Goal: Transaction & Acquisition: Purchase product/service

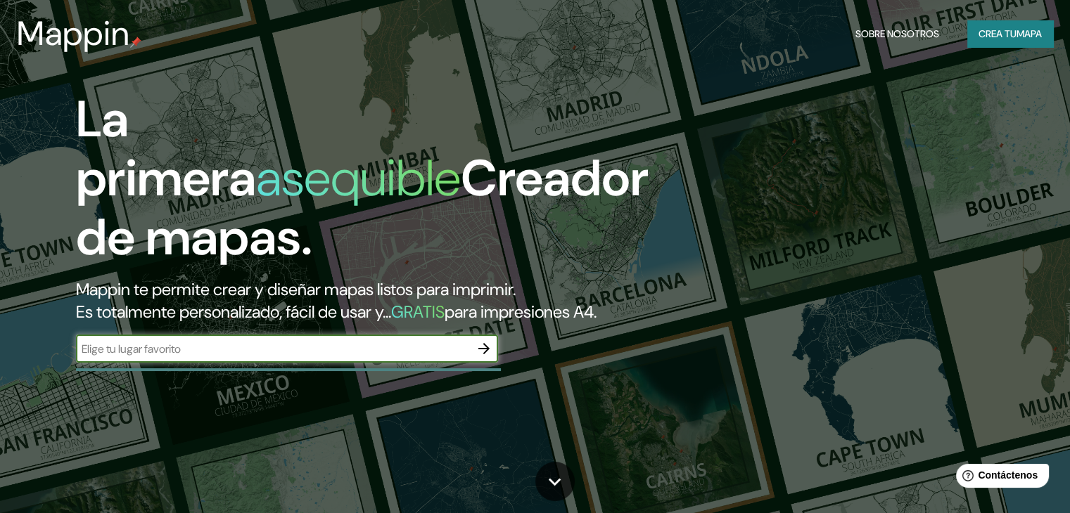
click at [978, 40] on font "Crea tu" at bounding box center [997, 34] width 38 height 18
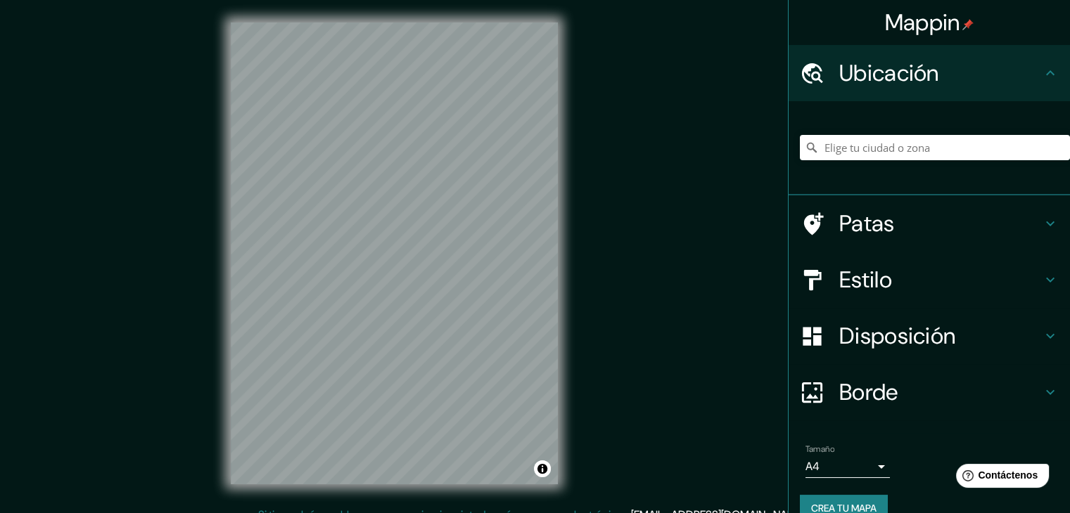
click at [954, 132] on div at bounding box center [935, 148] width 270 height 70
click at [937, 139] on input "Elige tu ciudad o zona" at bounding box center [935, 147] width 270 height 25
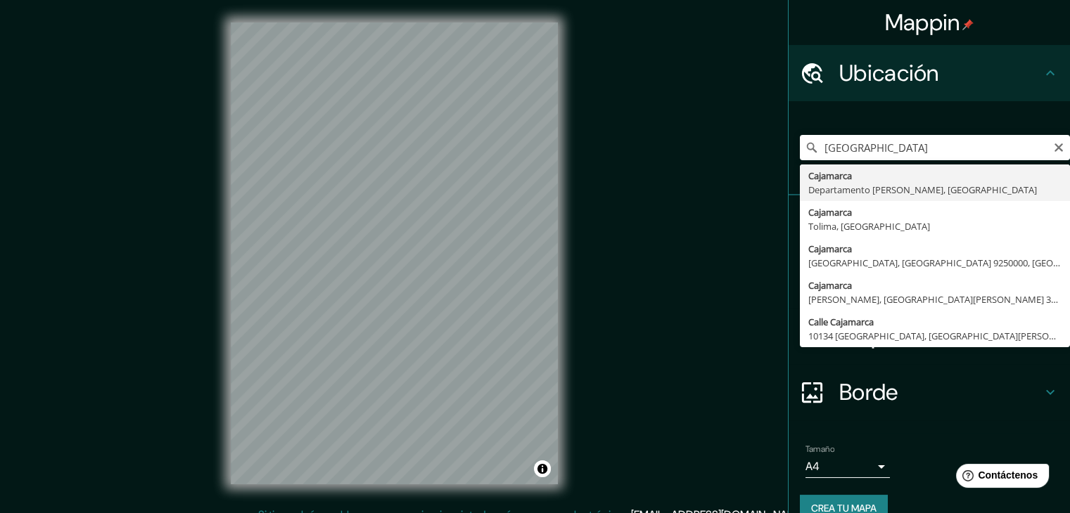
type input "Cajamarca, [GEOGRAPHIC_DATA][PERSON_NAME], [GEOGRAPHIC_DATA]"
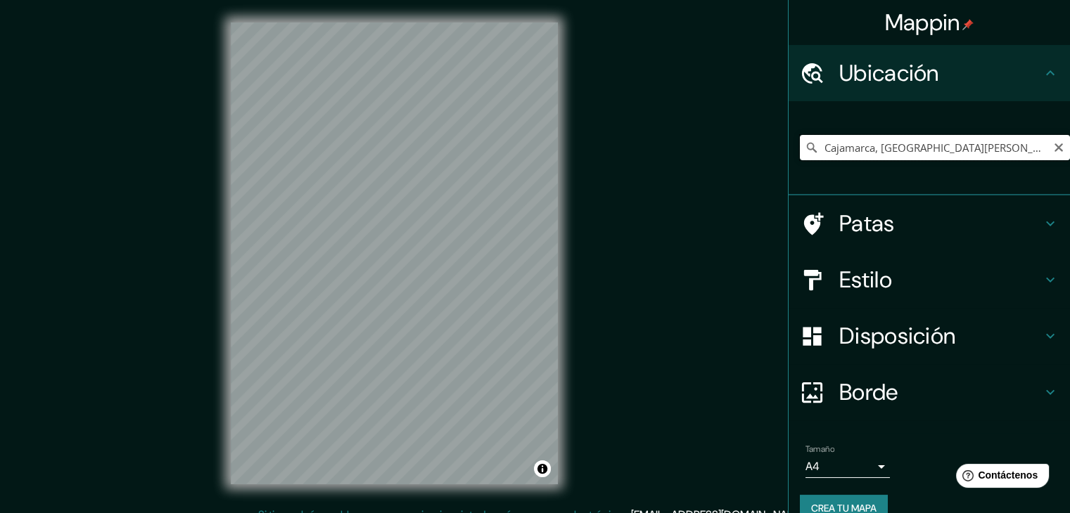
click at [899, 143] on input "Cajamarca, [GEOGRAPHIC_DATA][PERSON_NAME], [GEOGRAPHIC_DATA]" at bounding box center [935, 147] width 270 height 25
click at [977, 151] on input "Cajamarca, [GEOGRAPHIC_DATA][PERSON_NAME], [GEOGRAPHIC_DATA]" at bounding box center [935, 147] width 270 height 25
click at [1024, 141] on input "Cajamarca, [GEOGRAPHIC_DATA][PERSON_NAME], [GEOGRAPHIC_DATA]" at bounding box center [935, 147] width 270 height 25
click at [1032, 147] on input "Cajamarca, [GEOGRAPHIC_DATA][PERSON_NAME], [GEOGRAPHIC_DATA]" at bounding box center [935, 147] width 270 height 25
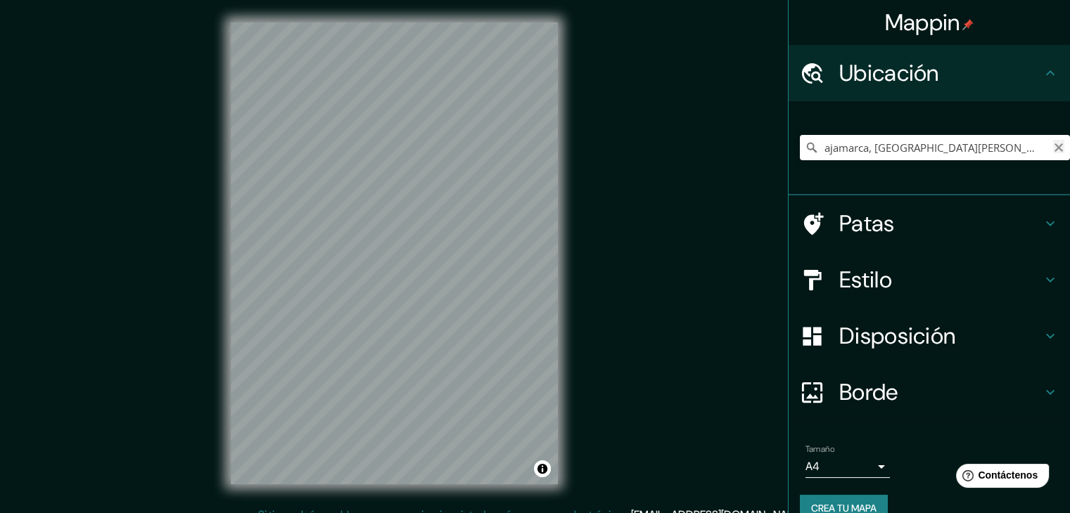
scroll to position [0, 0]
click at [1054, 146] on icon "Claro" at bounding box center [1058, 147] width 8 height 8
click at [992, 153] on input "Elige tu ciudad o zona" at bounding box center [935, 147] width 270 height 25
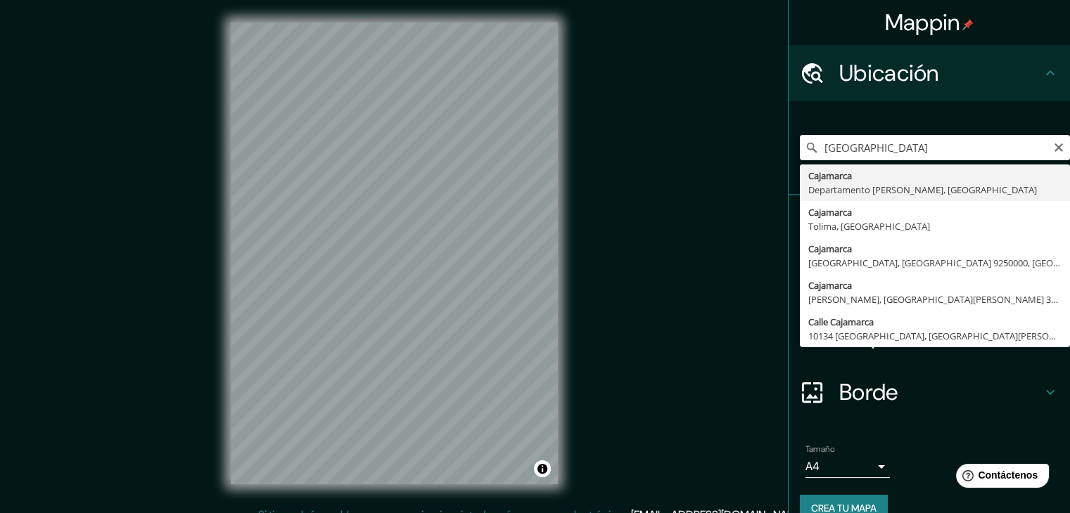
type input "Cajamarca, [GEOGRAPHIC_DATA][PERSON_NAME], [GEOGRAPHIC_DATA]"
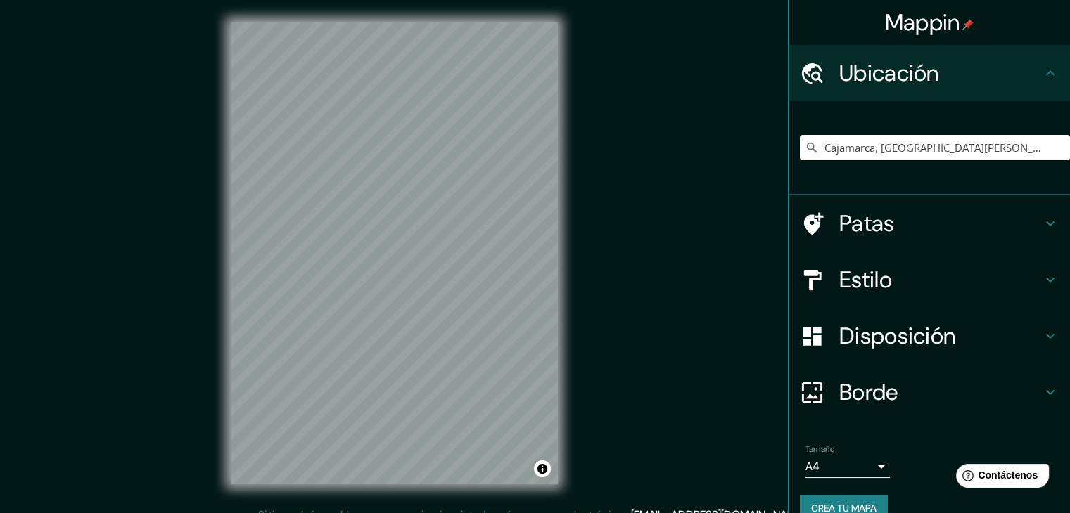
click at [504, 293] on div "© Mapbox © OpenStreetMap Improve this map" at bounding box center [394, 253] width 372 height 507
click at [930, 282] on h4 "Estilo" at bounding box center [940, 280] width 203 height 28
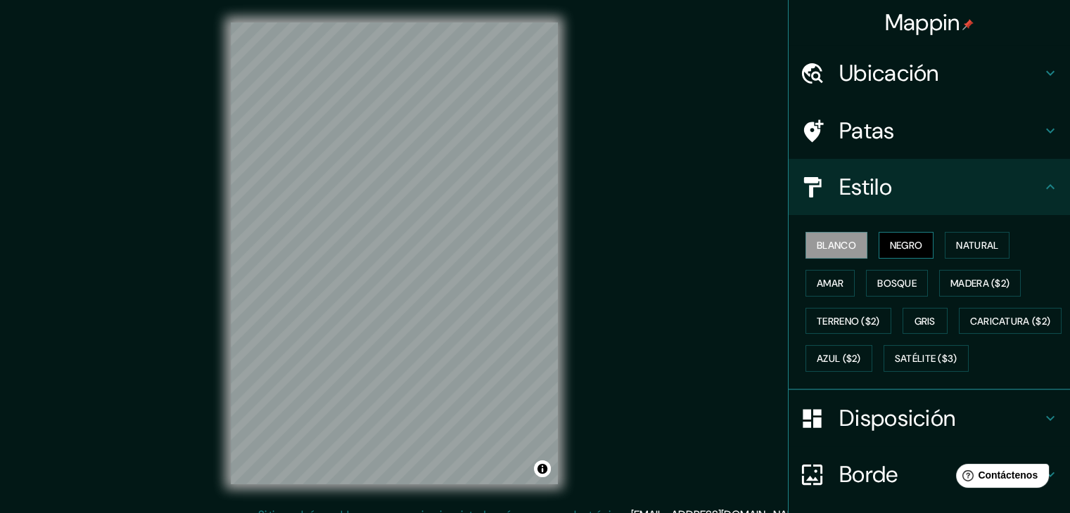
click at [894, 251] on font "Negro" at bounding box center [906, 245] width 33 height 13
click at [965, 237] on font "Natural" at bounding box center [977, 245] width 42 height 18
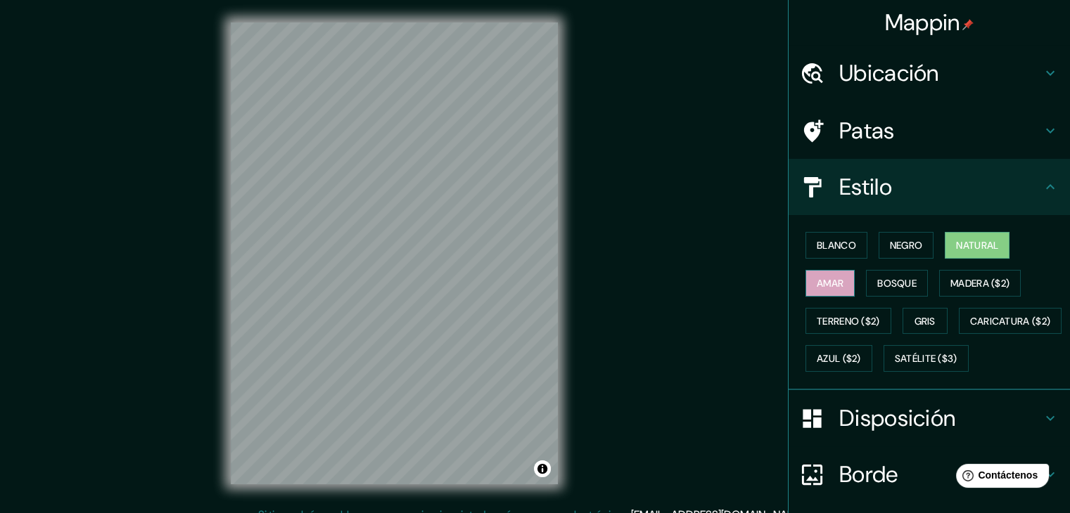
click at [823, 286] on font "Amar" at bounding box center [829, 283] width 27 height 13
click at [884, 277] on font "Bosque" at bounding box center [896, 283] width 39 height 13
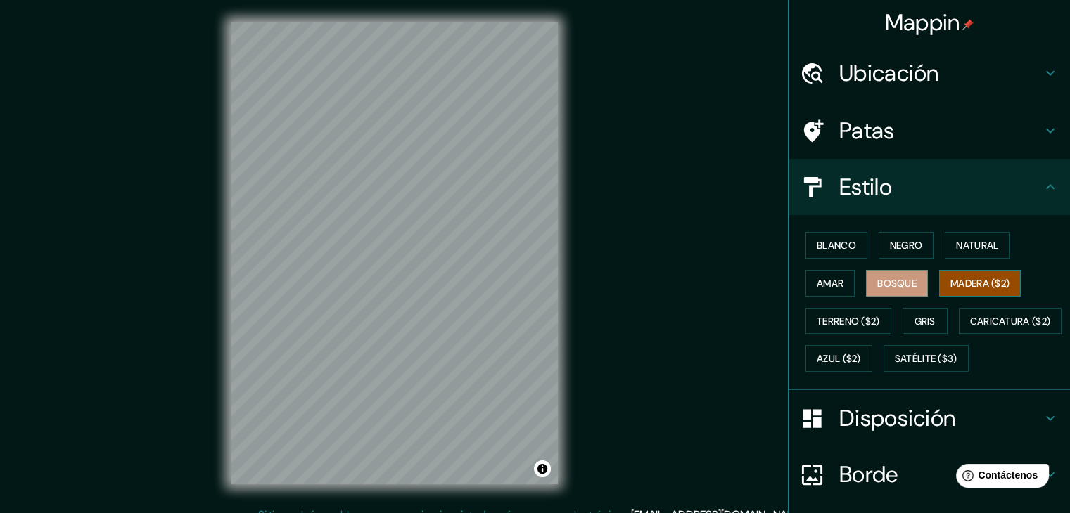
click at [951, 274] on font "Madera ($2)" at bounding box center [979, 283] width 59 height 18
click at [970, 328] on font "Caricatura ($2)" at bounding box center [1010, 321] width 81 height 13
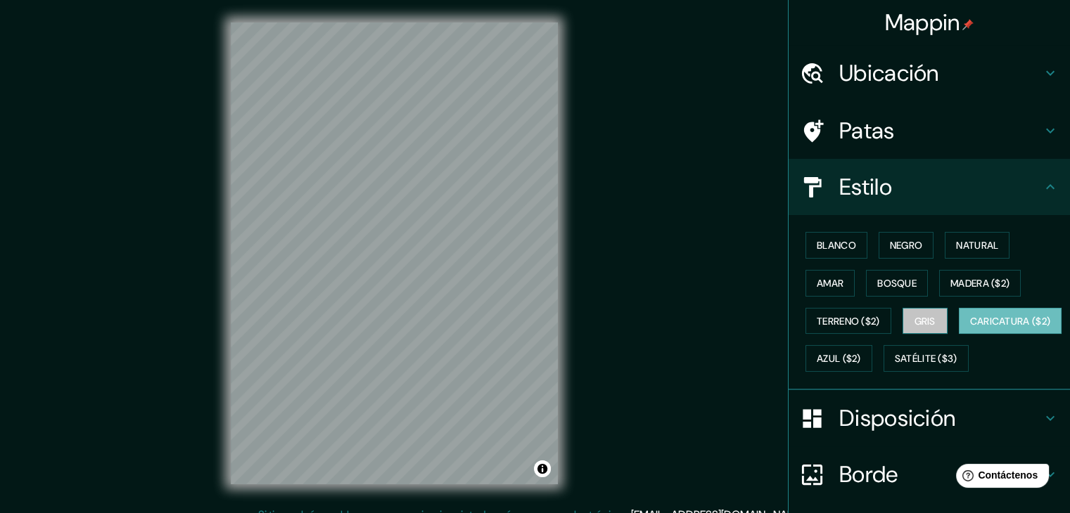
click at [902, 324] on button "Gris" at bounding box center [924, 321] width 45 height 27
click at [901, 433] on font "Disposición" at bounding box center [897, 419] width 116 height 30
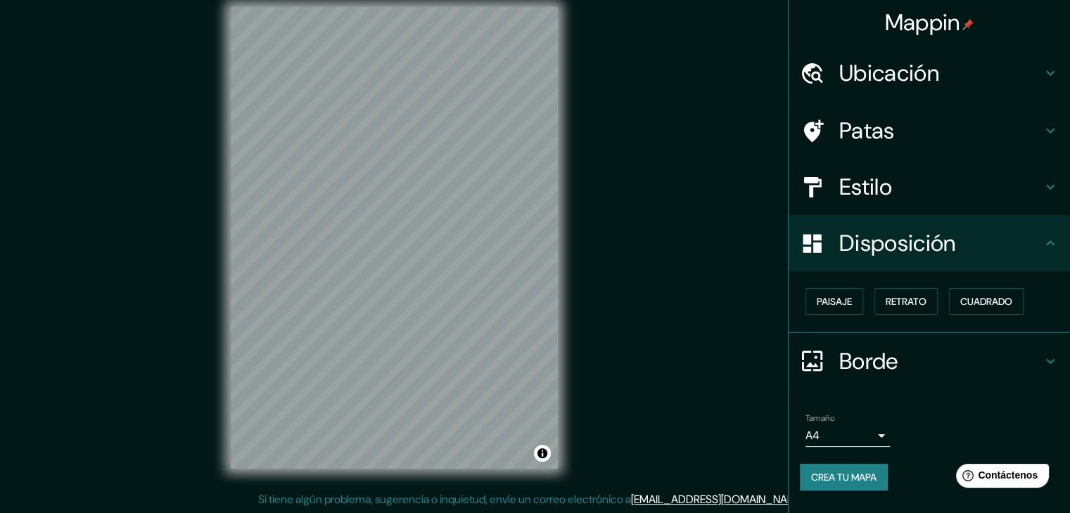
scroll to position [16, 0]
click at [872, 424] on body "Mappin Ubicación Cajamarca, [GEOGRAPHIC_DATA][PERSON_NAME], [GEOGRAPHIC_DATA] P…" at bounding box center [535, 240] width 1070 height 513
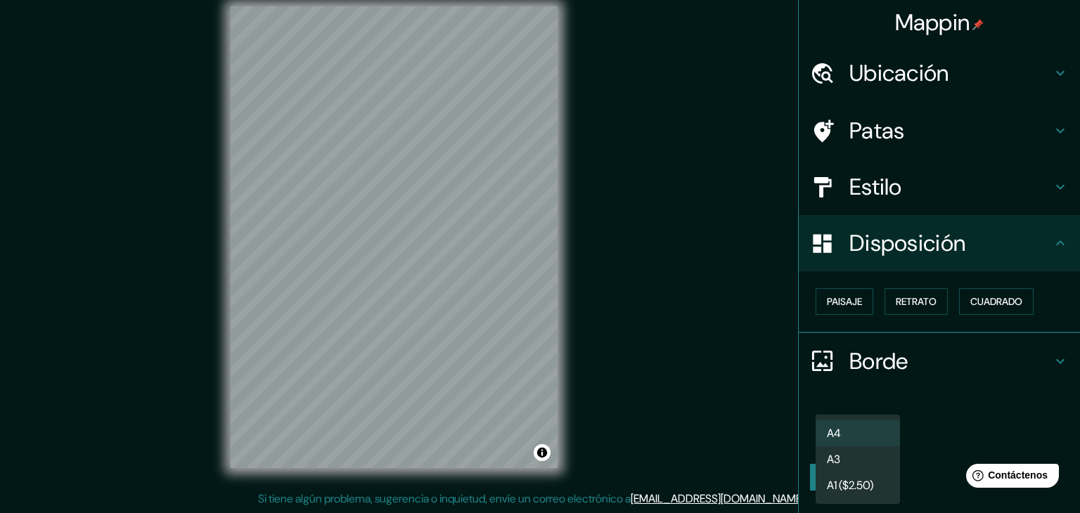
click at [948, 392] on div at bounding box center [540, 256] width 1080 height 513
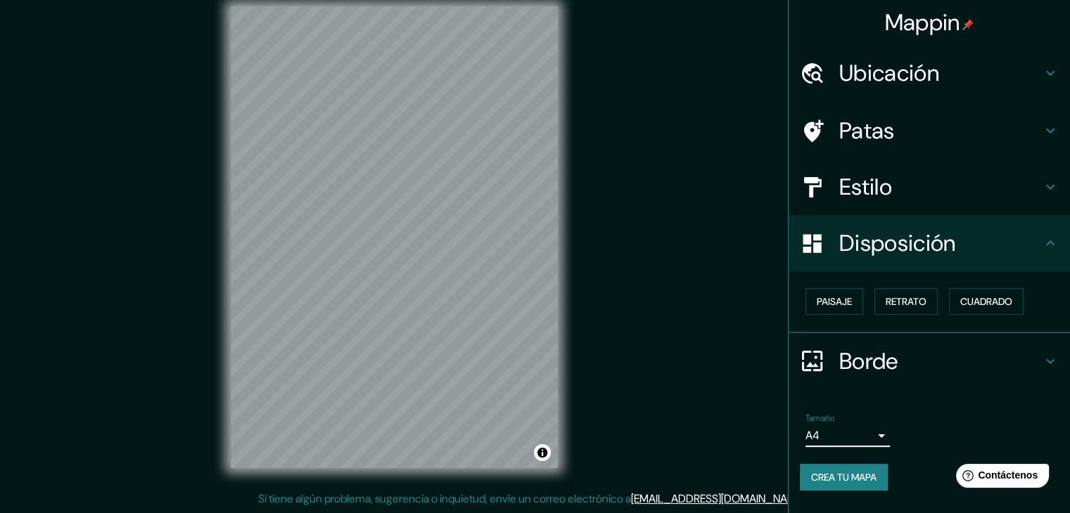
click at [894, 188] on h4 "Estilo" at bounding box center [940, 187] width 203 height 28
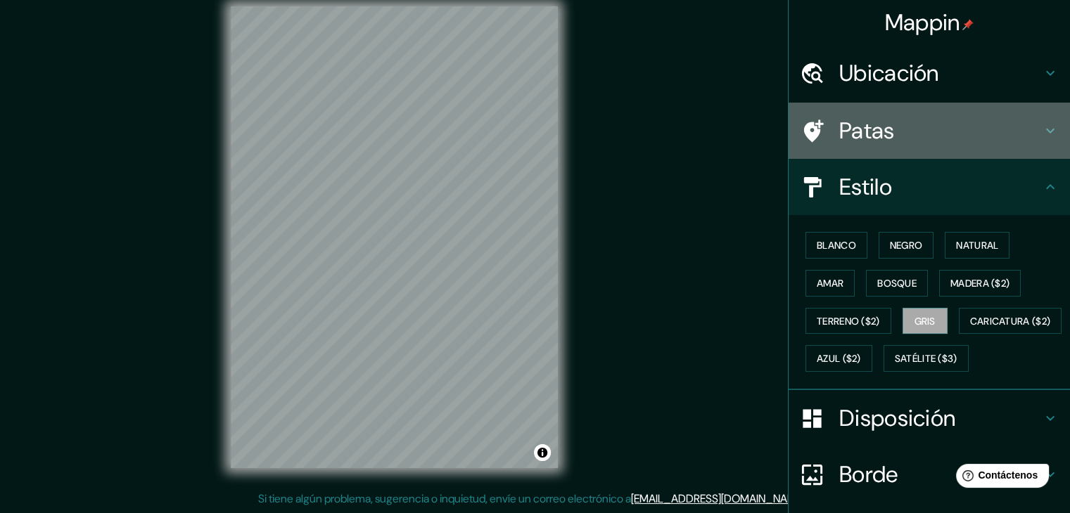
click at [894, 141] on h4 "Patas" at bounding box center [940, 131] width 203 height 28
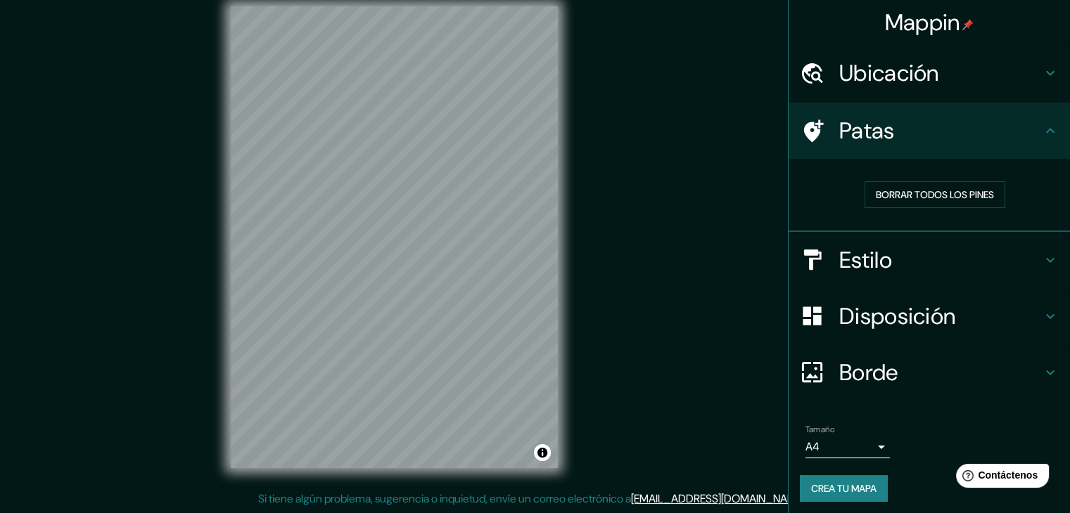
click at [899, 63] on font "Ubicación" at bounding box center [889, 73] width 100 height 30
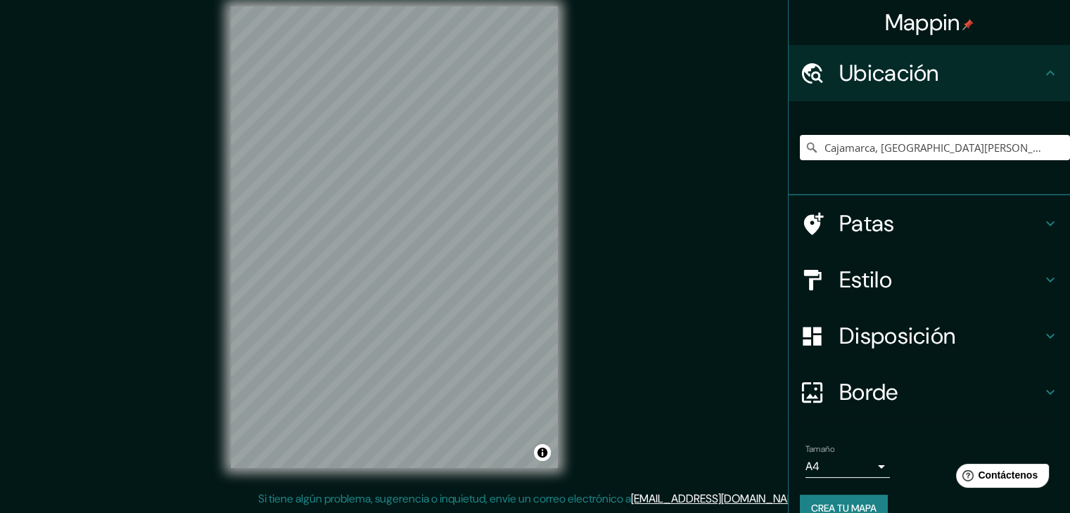
click at [900, 117] on div "Cajamarca, [GEOGRAPHIC_DATA][PERSON_NAME], [GEOGRAPHIC_DATA]" at bounding box center [935, 148] width 270 height 70
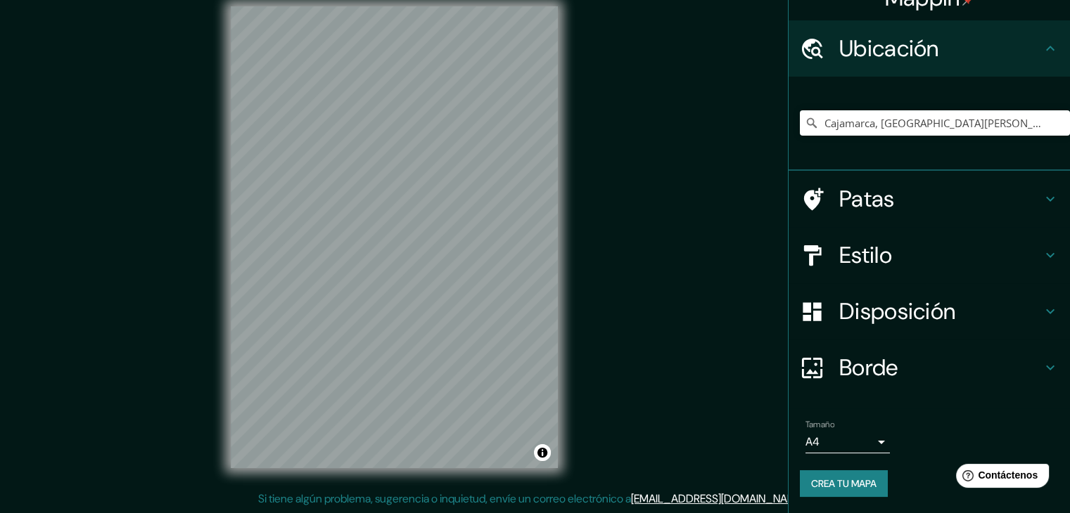
click at [893, 358] on h4 "Borde" at bounding box center [940, 368] width 203 height 28
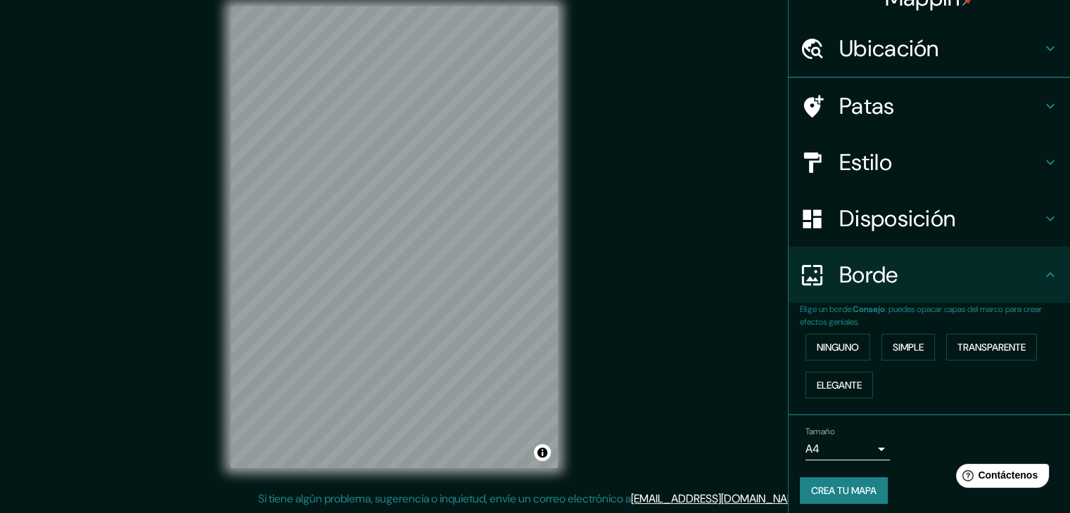
scroll to position [25, 0]
click at [845, 392] on font "Elegante" at bounding box center [838, 385] width 45 height 18
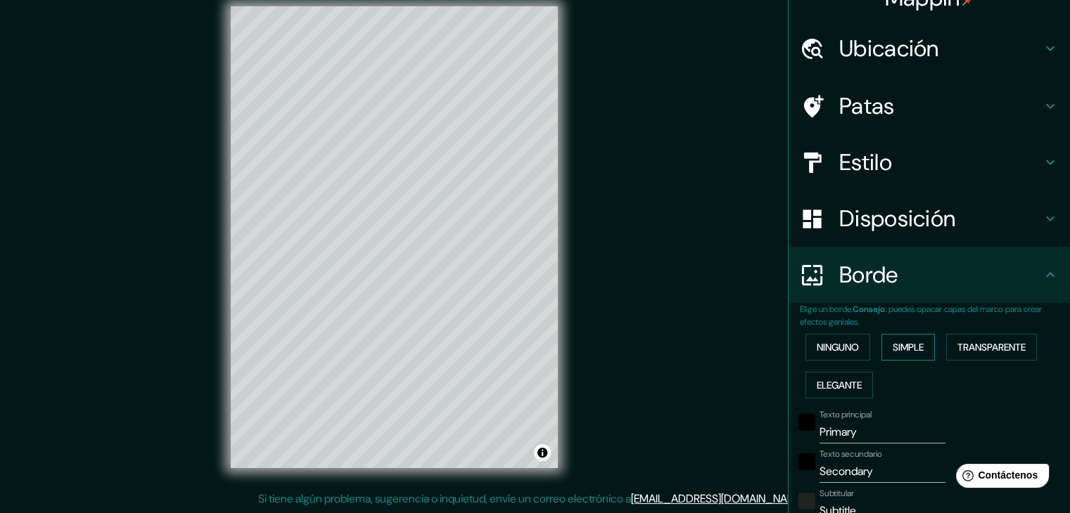
click at [894, 347] on font "Simple" at bounding box center [907, 347] width 31 height 13
type input "37"
click at [985, 345] on font "Transparente" at bounding box center [991, 347] width 68 height 13
click at [899, 350] on font "Simple" at bounding box center [907, 347] width 31 height 13
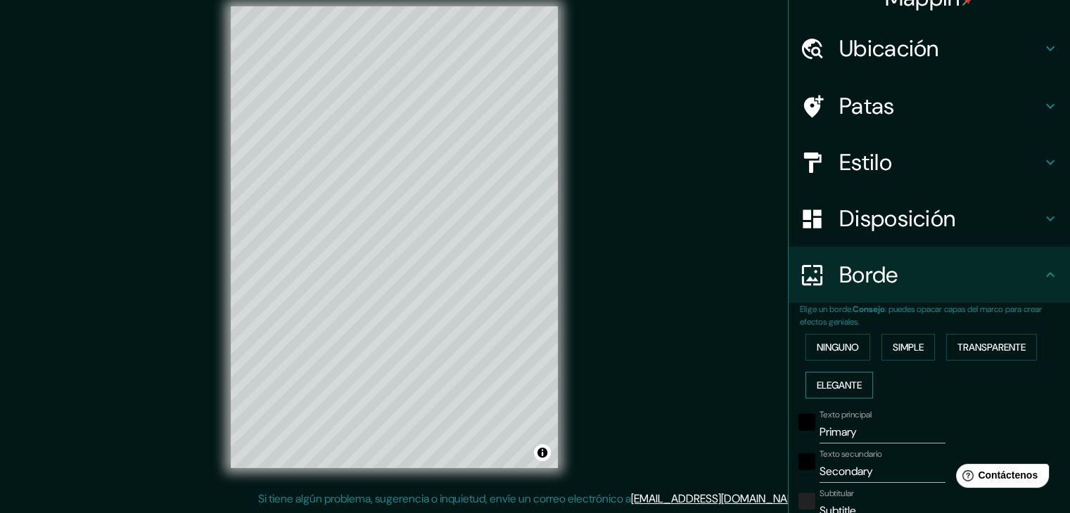
click at [851, 382] on font "Elegante" at bounding box center [838, 385] width 45 height 13
click at [906, 354] on font "Simple" at bounding box center [907, 347] width 31 height 18
click at [948, 350] on button "Transparente" at bounding box center [991, 347] width 91 height 27
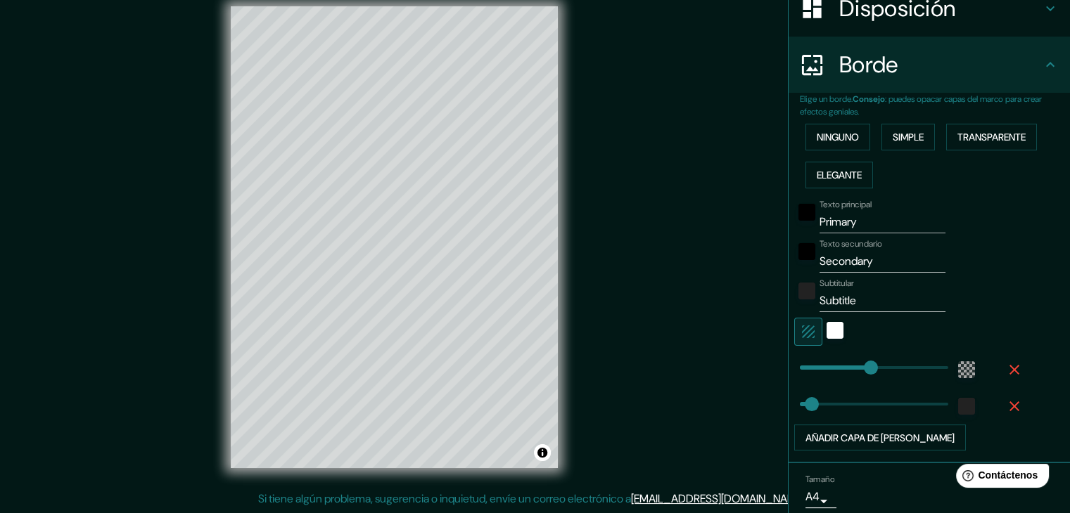
scroll to position [288, 0]
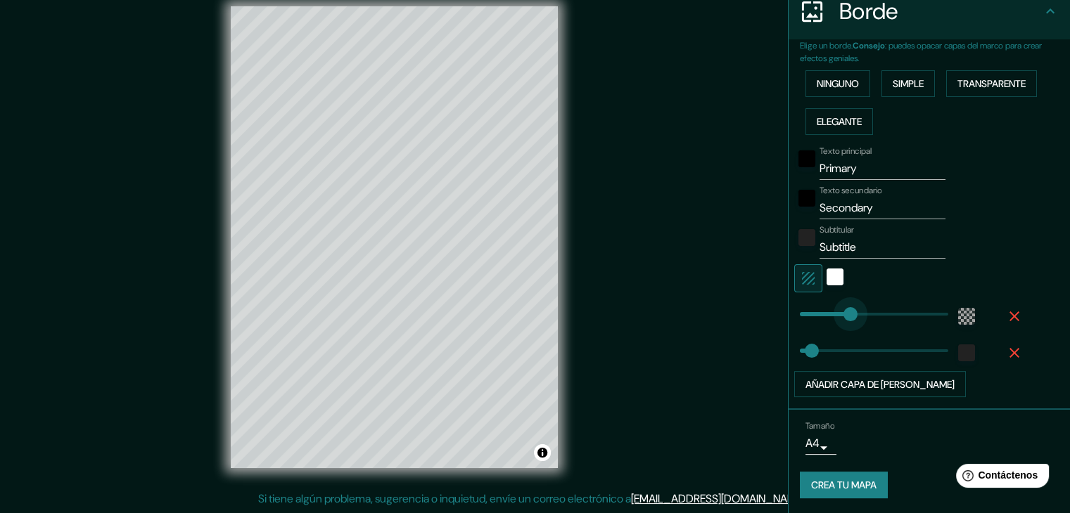
type input "23"
type input "37"
type input "0"
drag, startPoint x: 857, startPoint y: 313, endPoint x: 901, endPoint y: 340, distance: 51.1
type input "37"
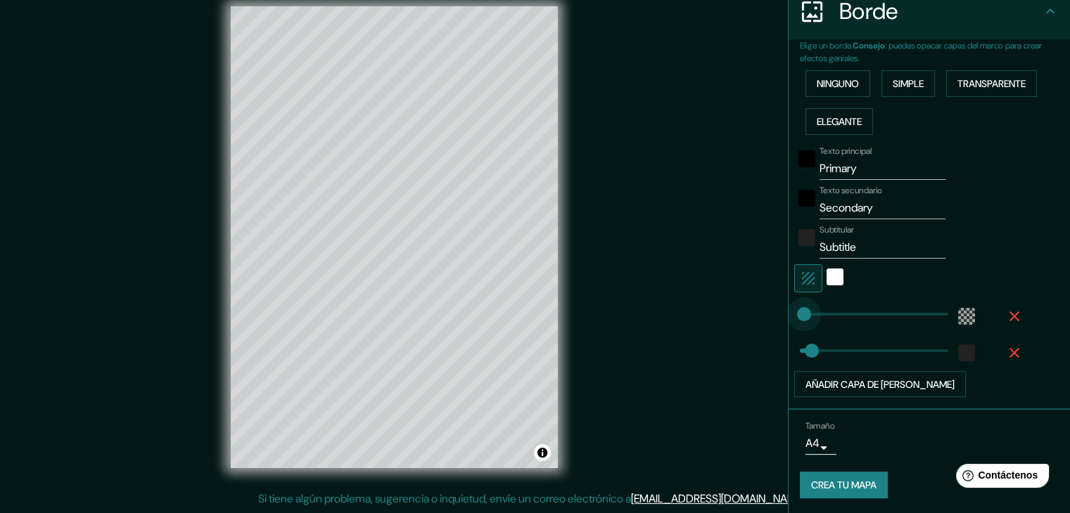
type input "465"
drag, startPoint x: 793, startPoint y: 316, endPoint x: 1079, endPoint y: 313, distance: 286.2
type input "37"
type input "76"
drag, startPoint x: 922, startPoint y: 313, endPoint x: 813, endPoint y: 319, distance: 109.1
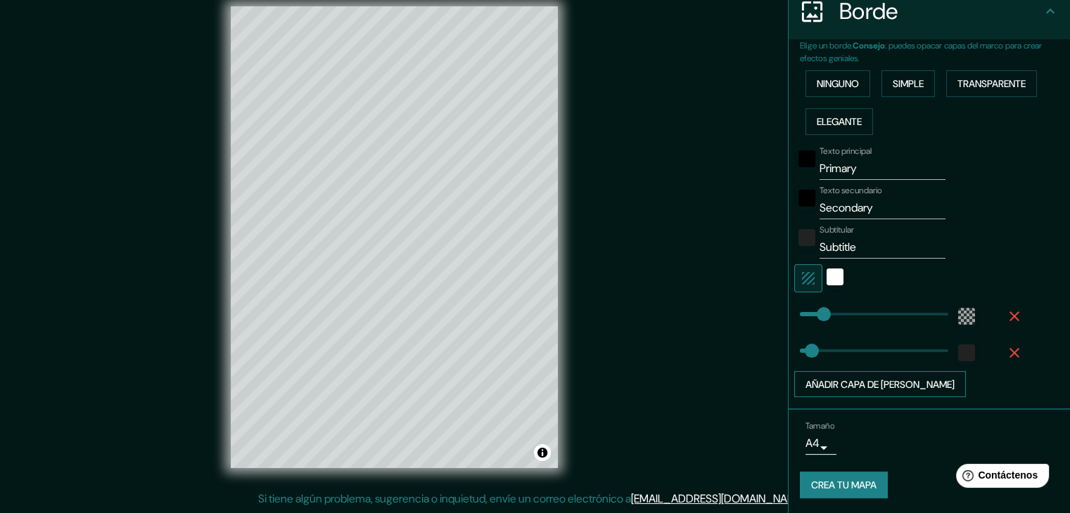
type input "37"
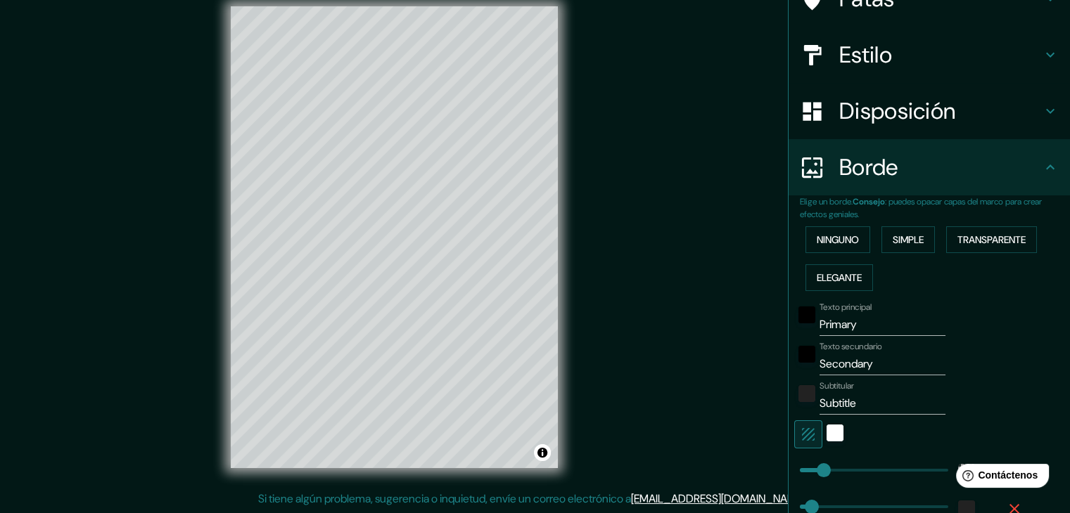
scroll to position [218, 0]
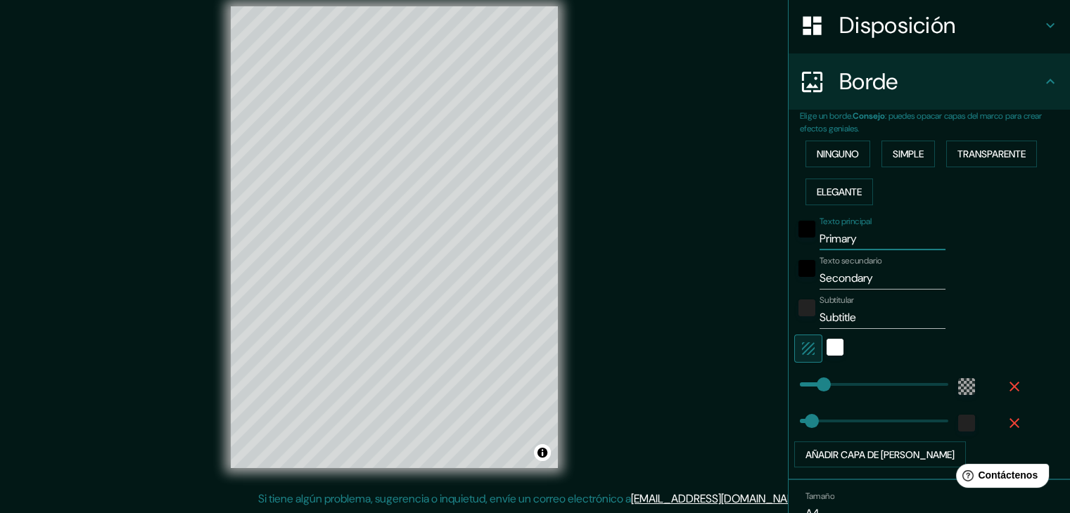
click at [861, 238] on input "Primary" at bounding box center [882, 239] width 126 height 23
drag, startPoint x: 861, startPoint y: 238, endPoint x: 799, endPoint y: 229, distance: 63.4
click at [799, 229] on div "Texto principal Primary" at bounding box center [909, 234] width 231 height 34
type input "C"
type input "37"
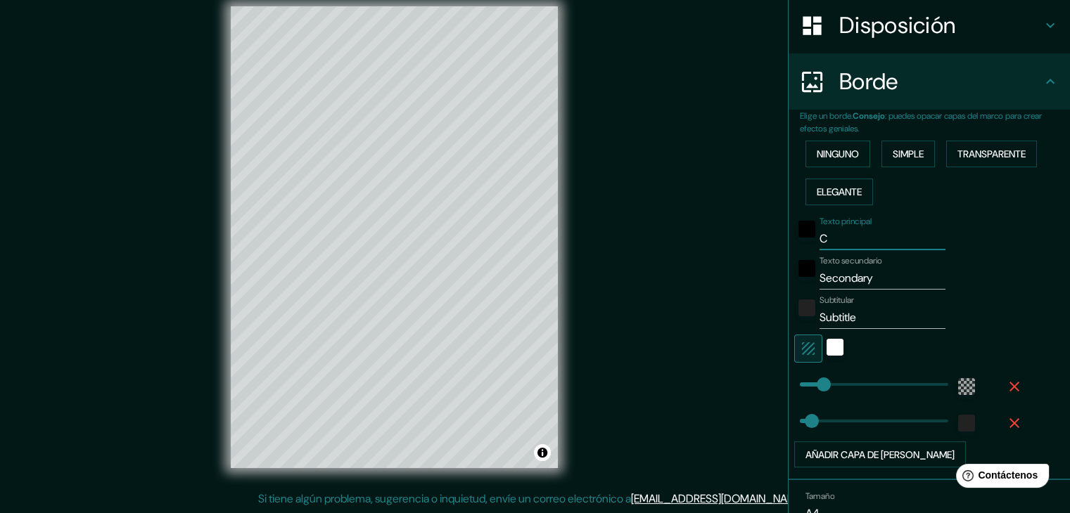
type input "CA"
type input "37"
type input "CAJ"
type input "37"
type input "CAJA"
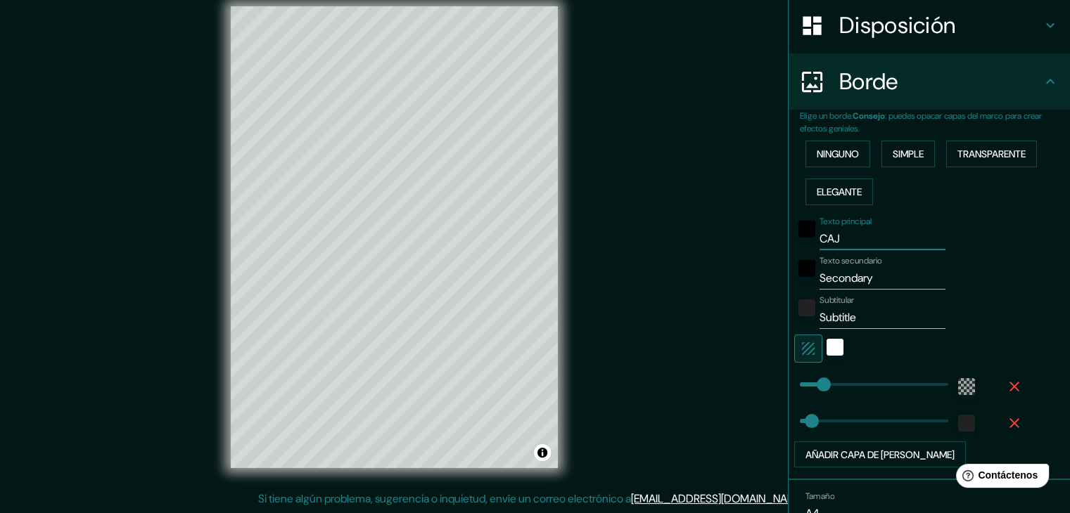
type input "37"
type input "CAJAM"
type input "37"
type input "CAJAMA"
type input "37"
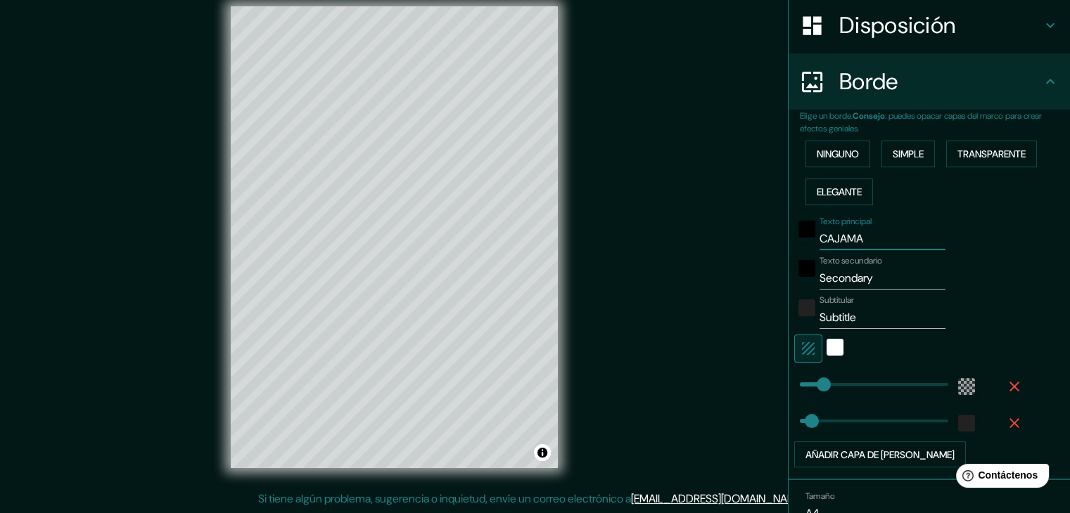
type input "CAJAMAR"
type input "37"
type input "CAJAMARC"
type input "37"
type input "[GEOGRAPHIC_DATA]"
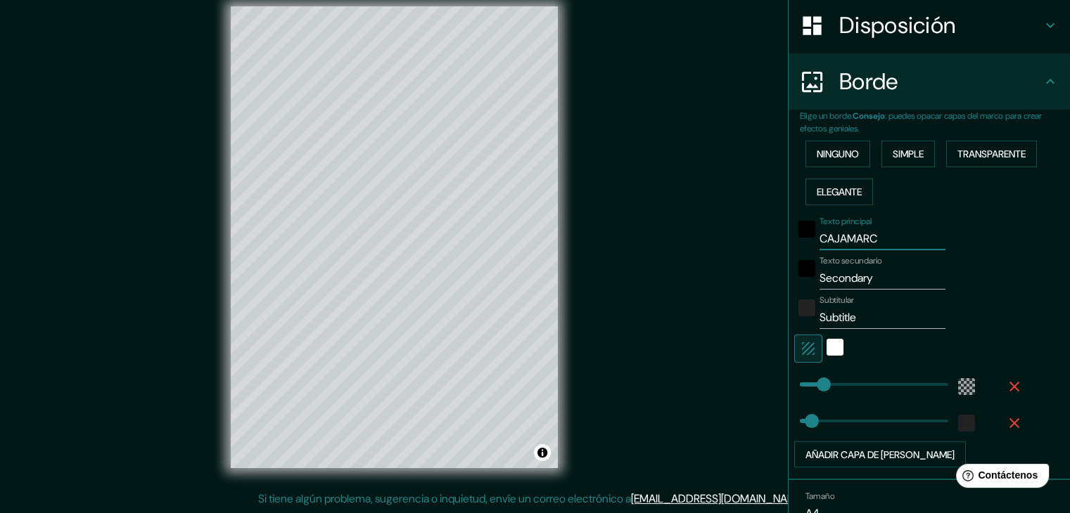
type input "37"
type input "[GEOGRAPHIC_DATA]"
drag, startPoint x: 864, startPoint y: 276, endPoint x: 785, endPoint y: 276, distance: 78.8
click at [794, 276] on div "Texto secundario Secondary" at bounding box center [909, 273] width 231 height 34
type input "P"
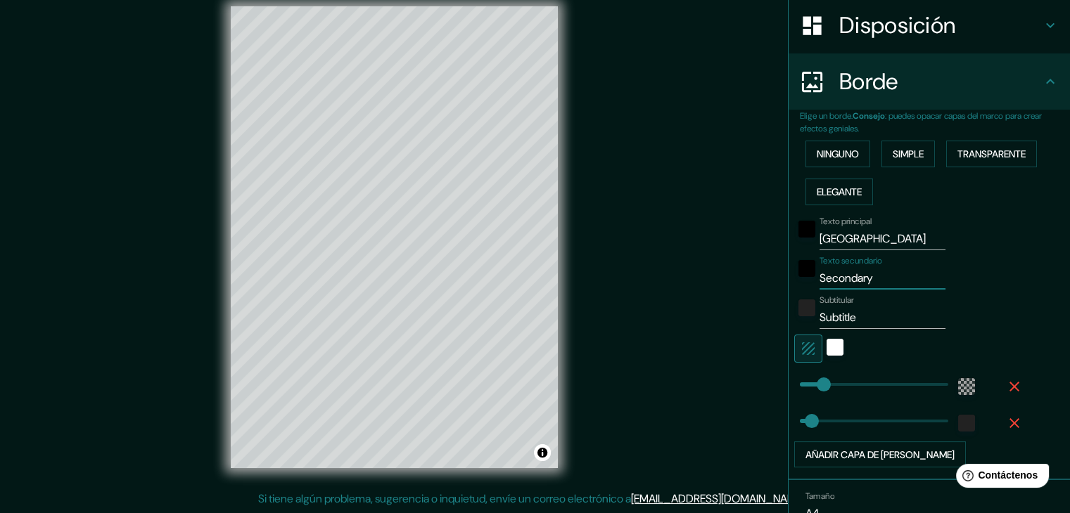
type input "37"
type input "PA"
type input "37"
type input "PAS"
type input "37"
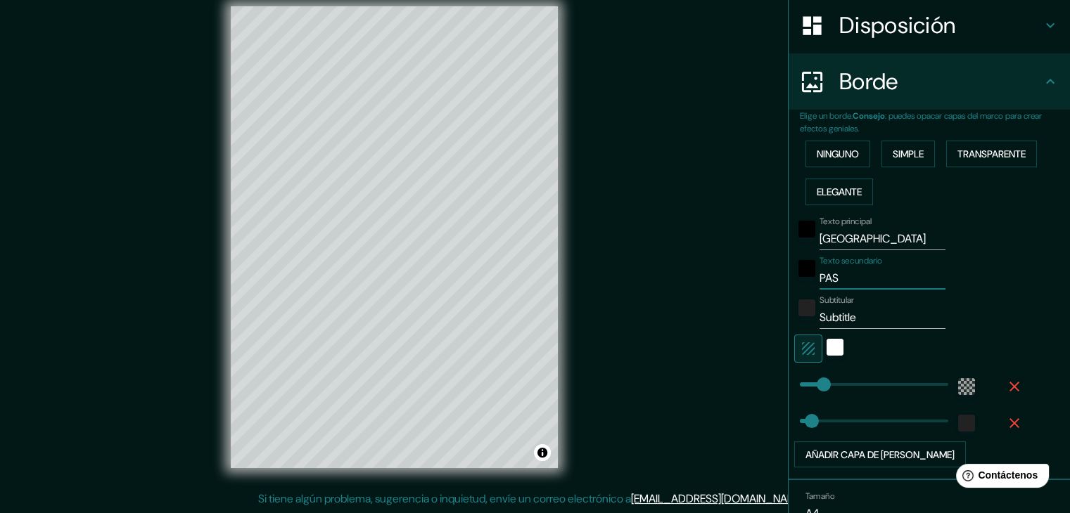
type input "PASA"
type input "37"
type input "PASAH"
type input "37"
type input "PASAHE"
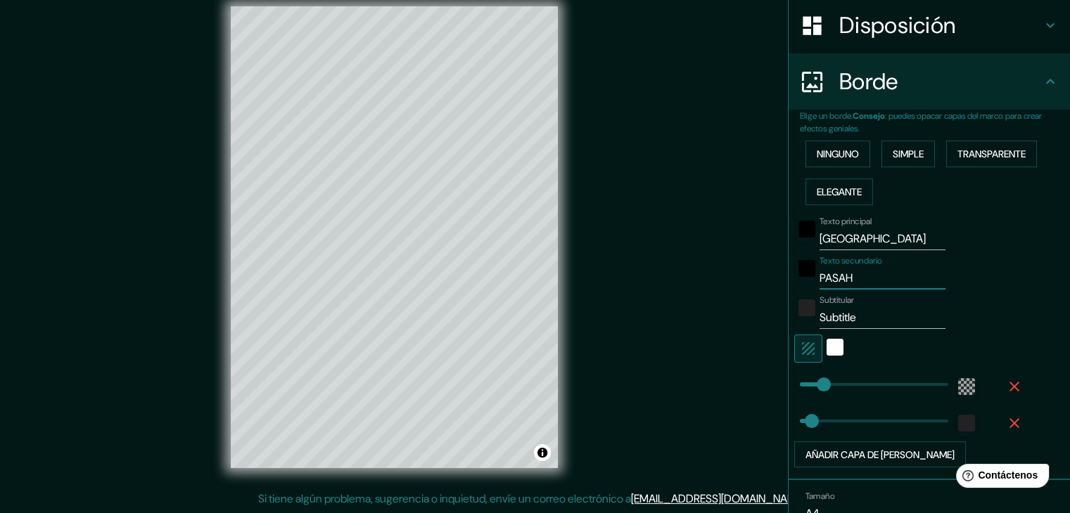
type input "37"
type input "PASAHE"
type input "37"
type input "PASAHE"
type input "37"
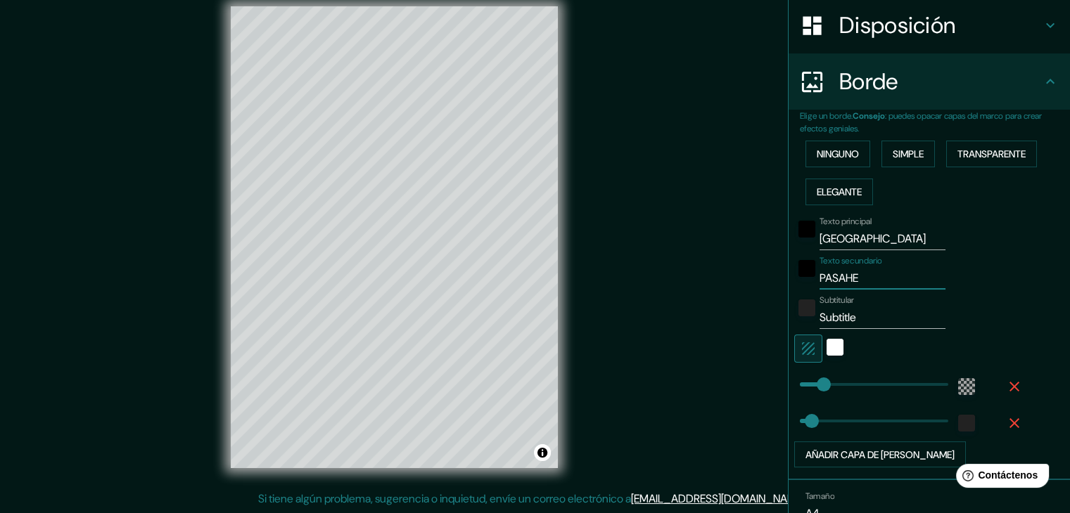
type input "PASAH"
type input "37"
type input "PASA"
type input "37"
type input "PASAJ"
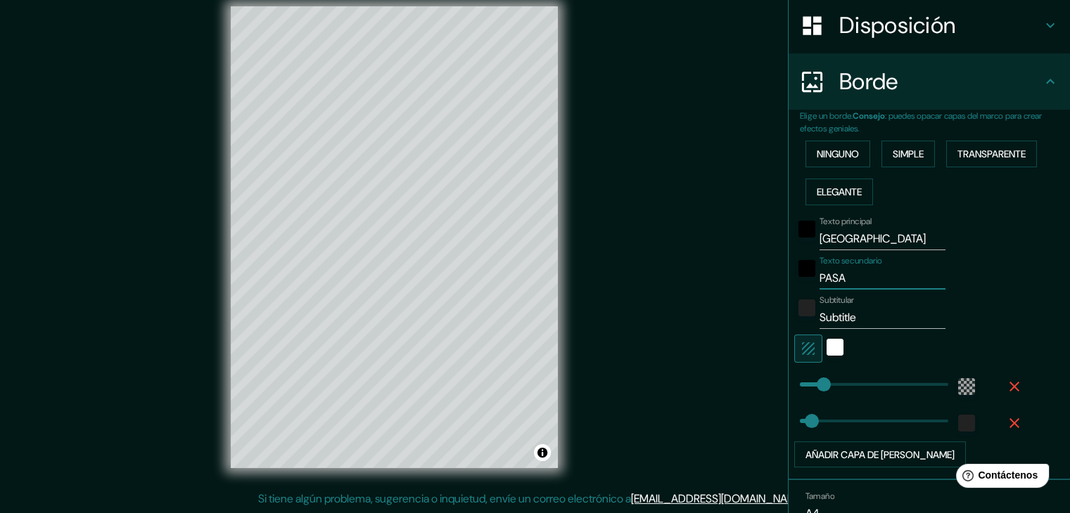
type input "37"
type input "PASAJE"
type input "37"
type input "PASAJ"
type input "37"
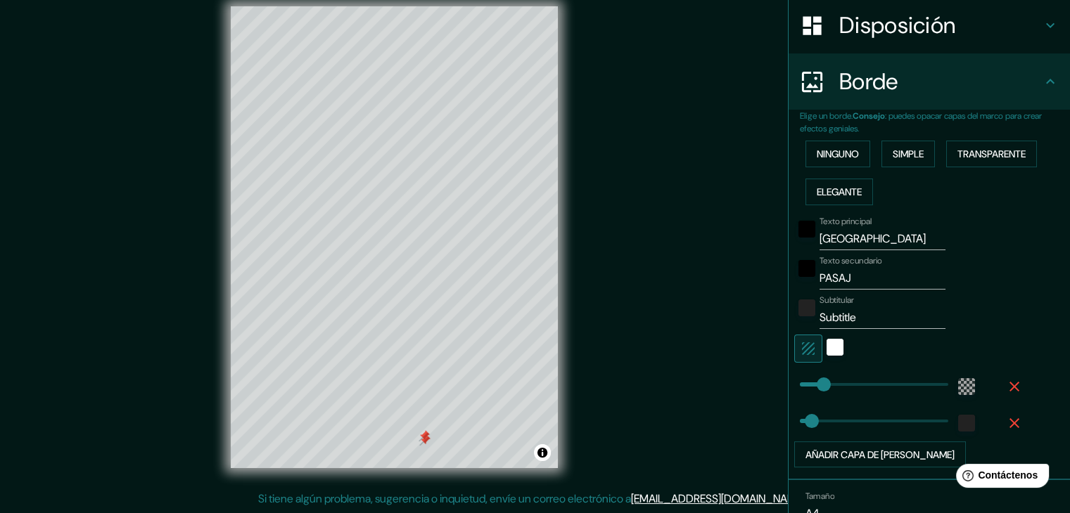
click at [425, 444] on div at bounding box center [424, 440] width 11 height 11
click at [425, 433] on div at bounding box center [423, 435] width 11 height 11
click at [861, 275] on input "PASAJ" at bounding box center [882, 278] width 126 height 23
type input "PASAJE"
type input "37"
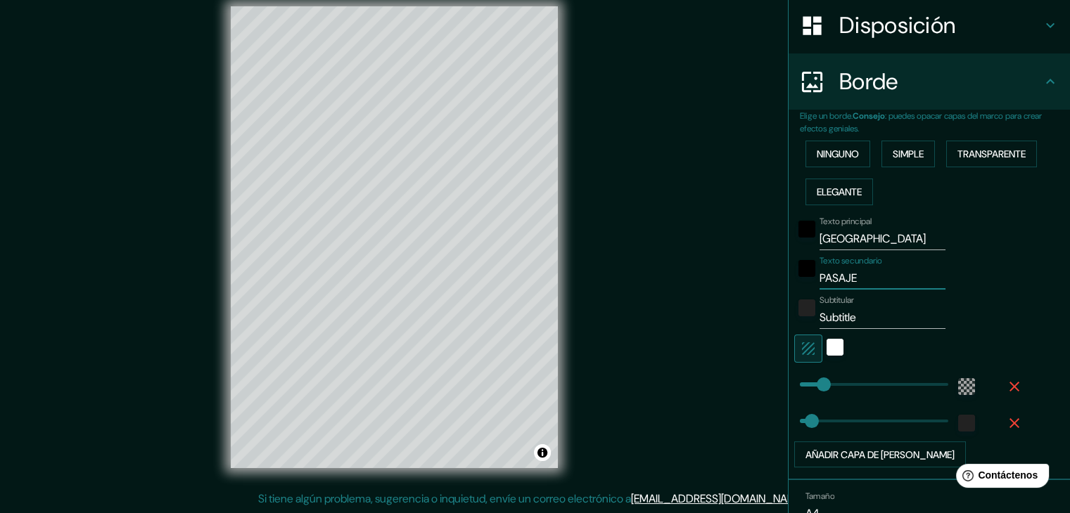
type input "PASAJE"
type input "37"
type input "PASAJE V"
type input "37"
type input "PASAJE VE"
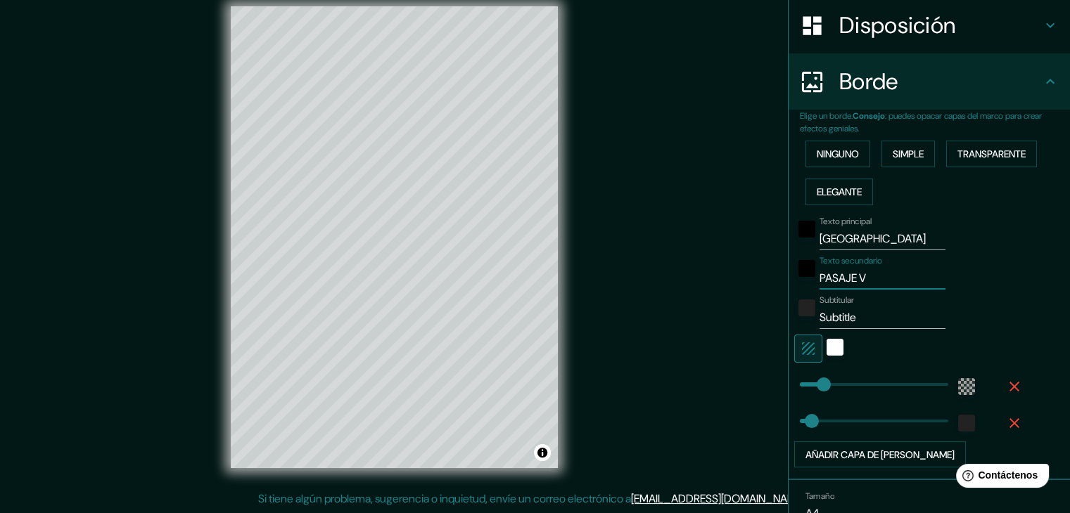
type input "37"
type input "PASAJE VEN"
type input "37"
type input "PASAJE VENE"
type input "37"
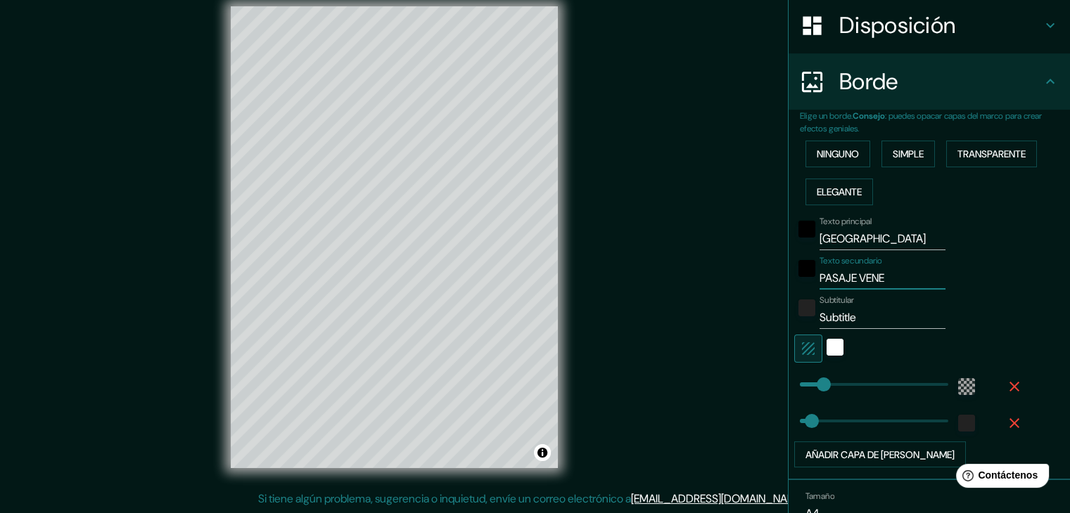
type input "PASAJE VENEC"
type input "37"
type input "PASAJE VENECI"
type input "37"
type input "PASAJE [GEOGRAPHIC_DATA]"
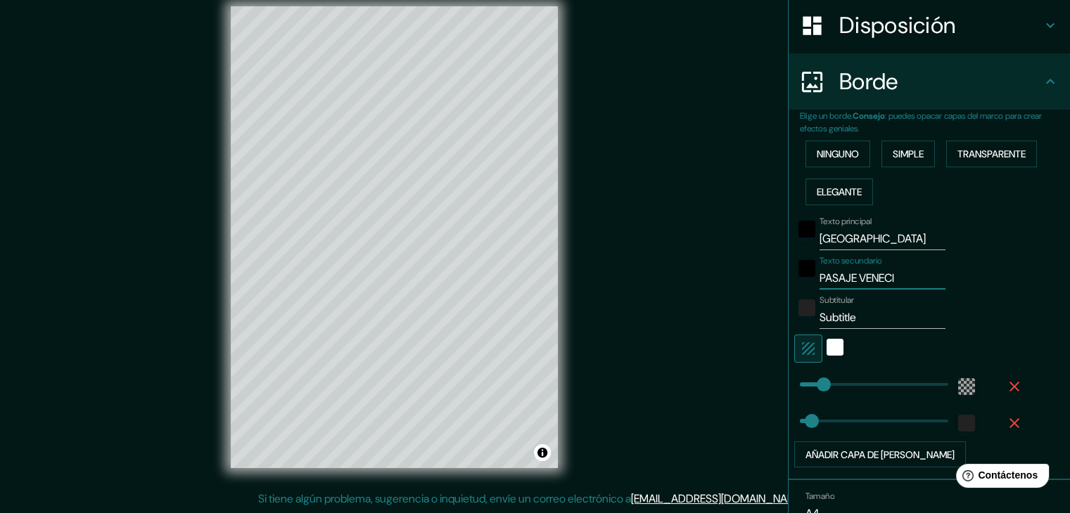
type input "37"
type input "PASAJE [GEOGRAPHIC_DATA]"
type input "37"
type input "PASAJE VENECIA C"
type input "37"
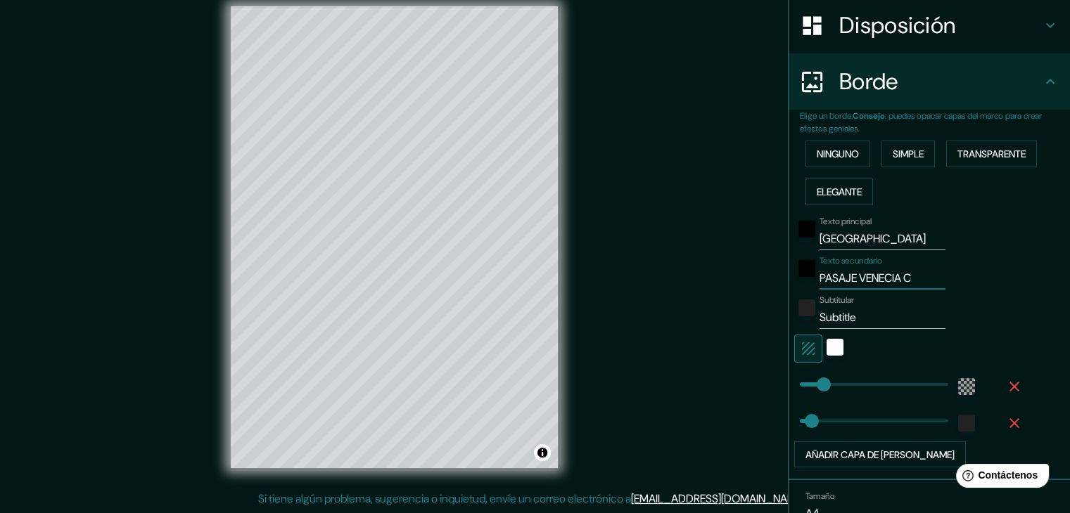
type input "PASAJE [GEOGRAPHIC_DATA] CA"
type input "37"
type input "PASAJE [GEOGRAPHIC_DATA] CAL"
type input "37"
type input "PASAJE VENECIA CALL"
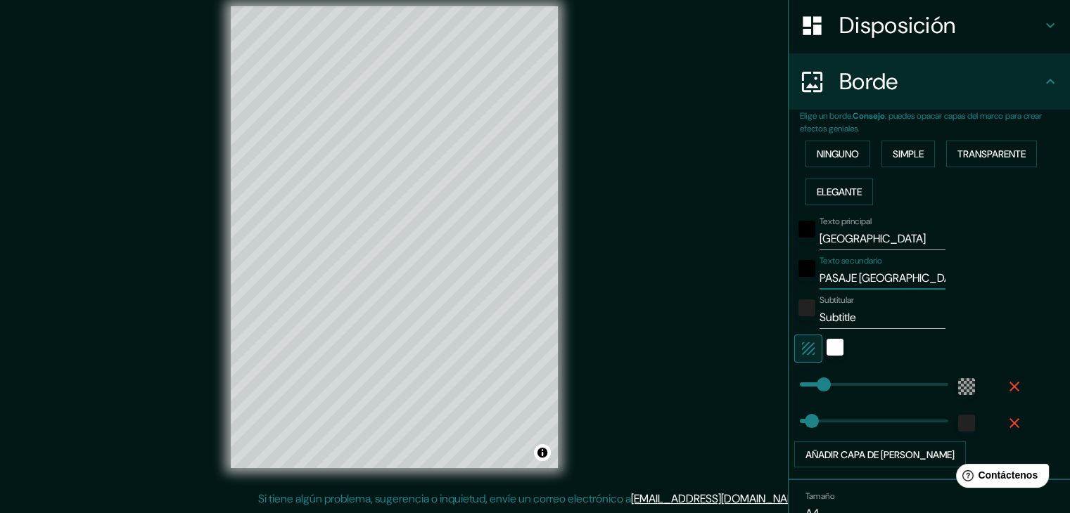
type input "37"
type input "PASAJE [PERSON_NAME]"
type input "37"
type input "PASAJE [PERSON_NAME]"
type input "37"
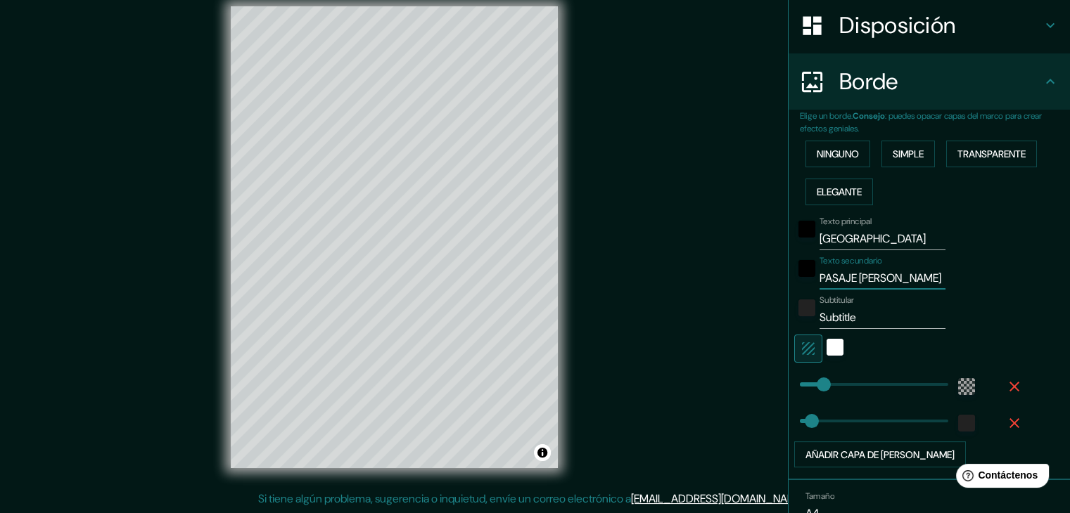
type input "PASAJE [PERSON_NAME] 1"
type input "37"
type input "PASAJE [PERSON_NAME] 1"
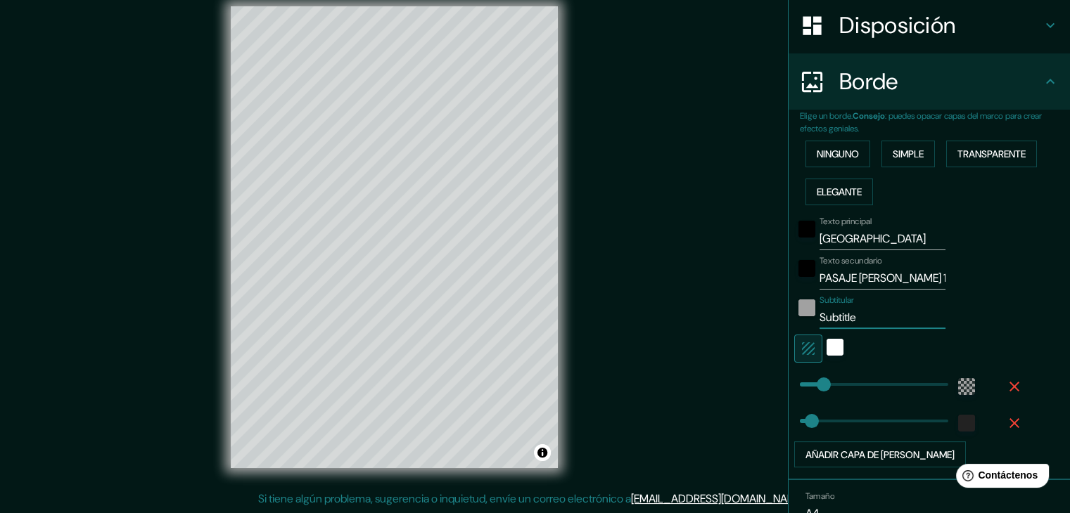
drag, startPoint x: 851, startPoint y: 318, endPoint x: 800, endPoint y: 308, distance: 51.6
click at [800, 308] on div "Subtitular Subtitle" at bounding box center [909, 312] width 231 height 34
type input "37"
type input "465"
drag, startPoint x: 798, startPoint y: 414, endPoint x: 963, endPoint y: 421, distance: 164.7
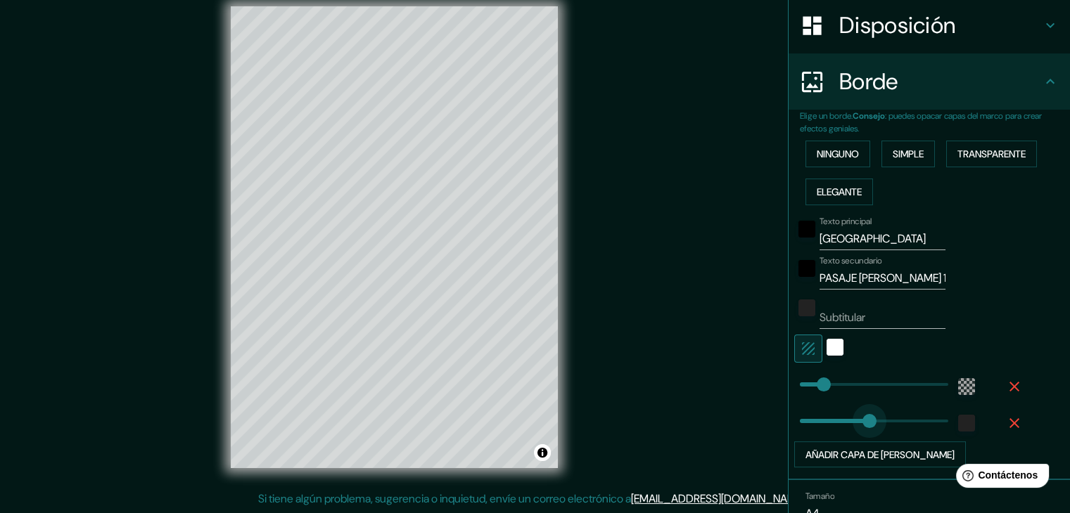
type input "197"
drag, startPoint x: 935, startPoint y: 425, endPoint x: 852, endPoint y: 420, distance: 83.9
type input "0"
drag, startPoint x: 847, startPoint y: 419, endPoint x: 786, endPoint y: 420, distance: 60.5
click at [1032, 316] on div "Texto principal CAJAMARCA Texto secundario PASAJE [PERSON_NAME] 1 Subtitular Añ…" at bounding box center [935, 339] width 270 height 257
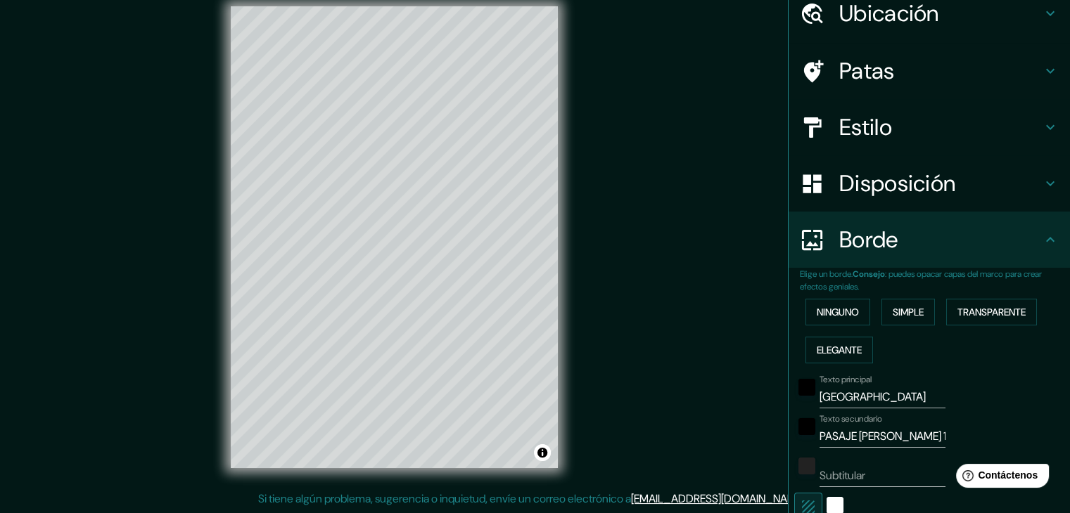
scroll to position [7, 0]
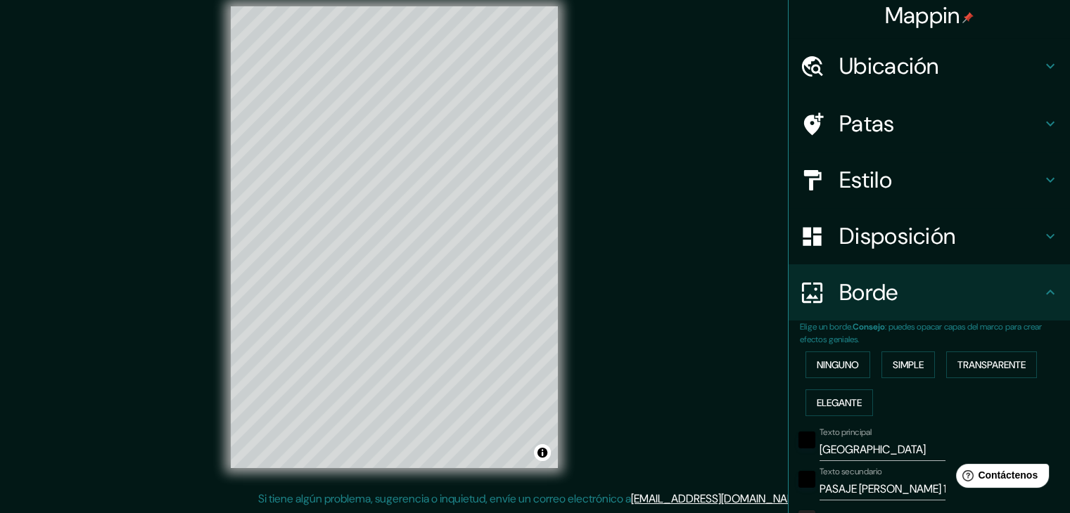
click at [885, 240] on font "Disposición" at bounding box center [897, 237] width 116 height 30
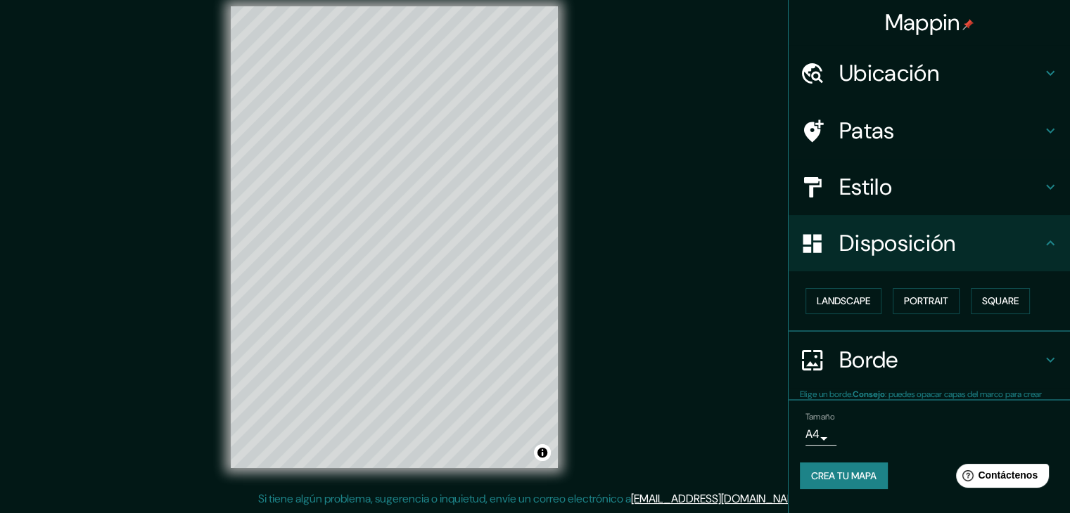
scroll to position [0, 0]
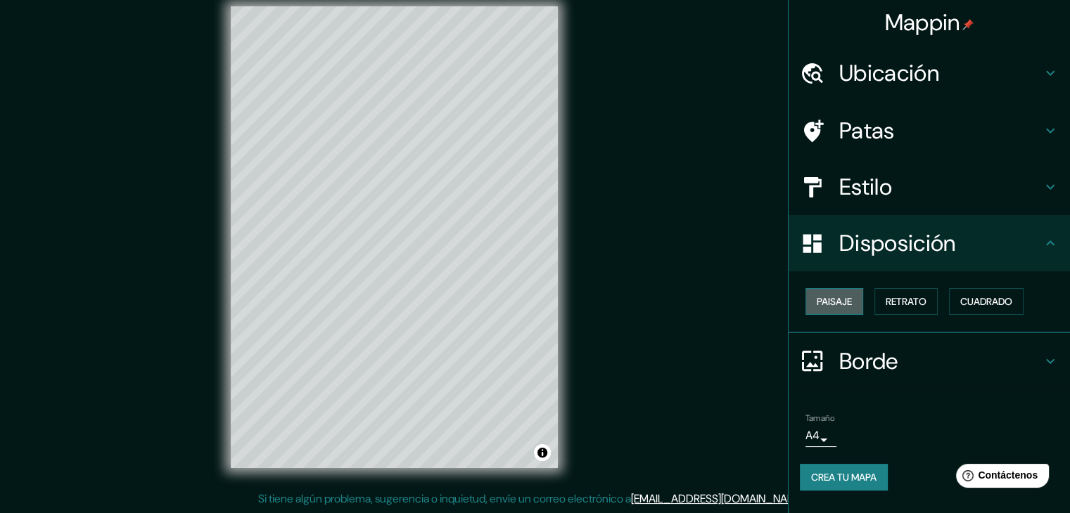
click at [854, 303] on button "Paisaje" at bounding box center [834, 301] width 58 height 27
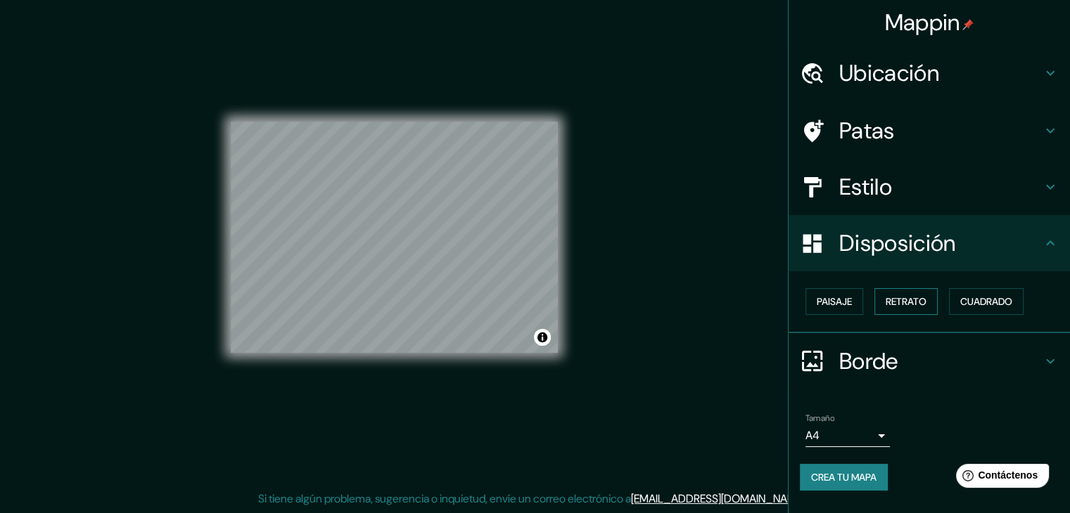
click at [892, 304] on font "Retrato" at bounding box center [905, 301] width 41 height 13
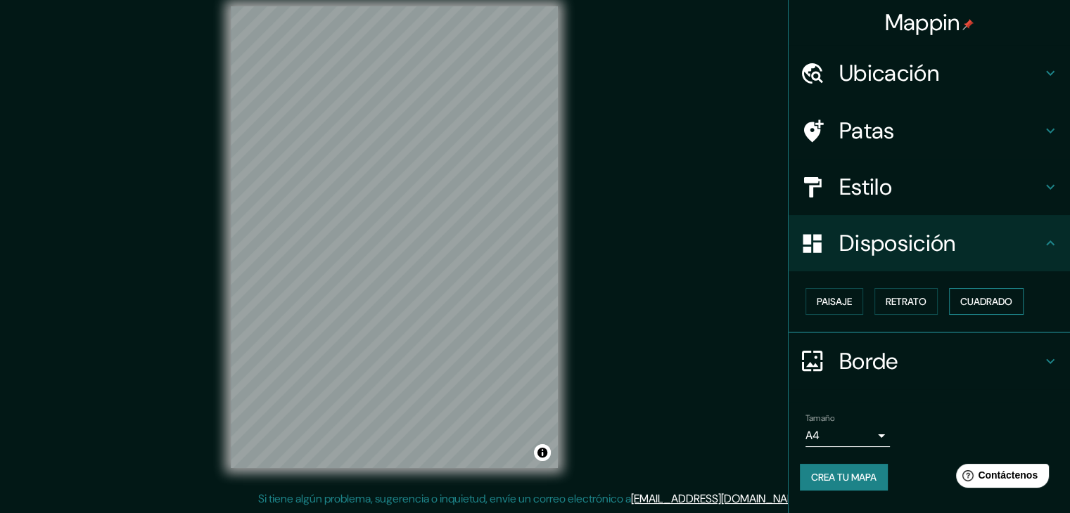
click at [964, 300] on font "Cuadrado" at bounding box center [986, 301] width 52 height 13
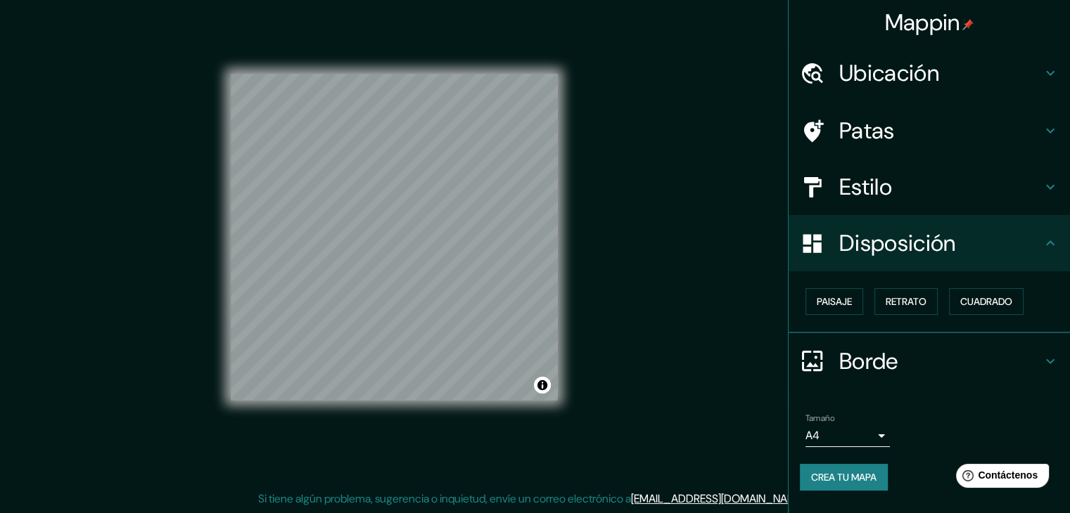
click at [826, 314] on div "Paisaje Retrato Cuadrado" at bounding box center [935, 302] width 270 height 38
click at [830, 309] on font "Paisaje" at bounding box center [833, 302] width 35 height 18
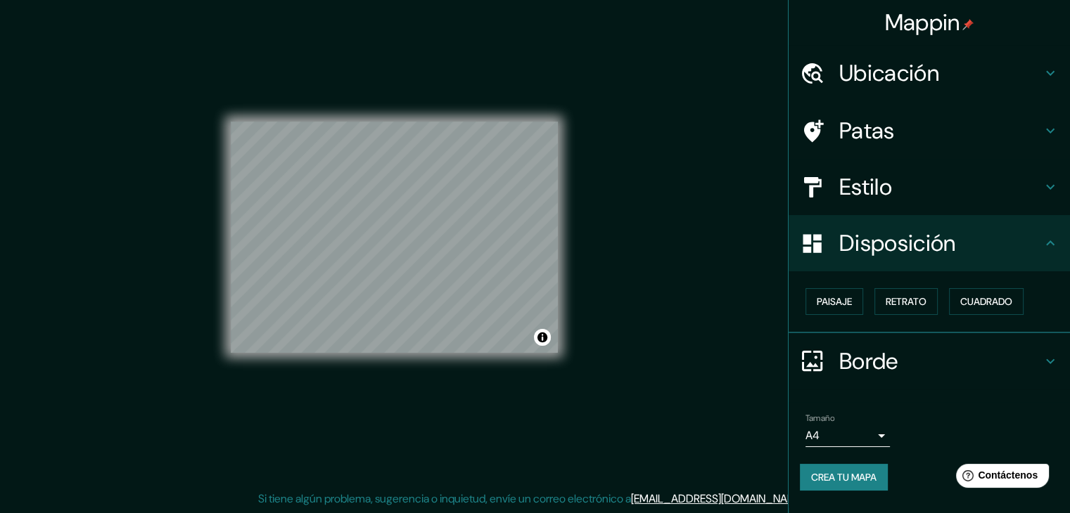
click at [861, 189] on font "Estilo" at bounding box center [865, 187] width 53 height 30
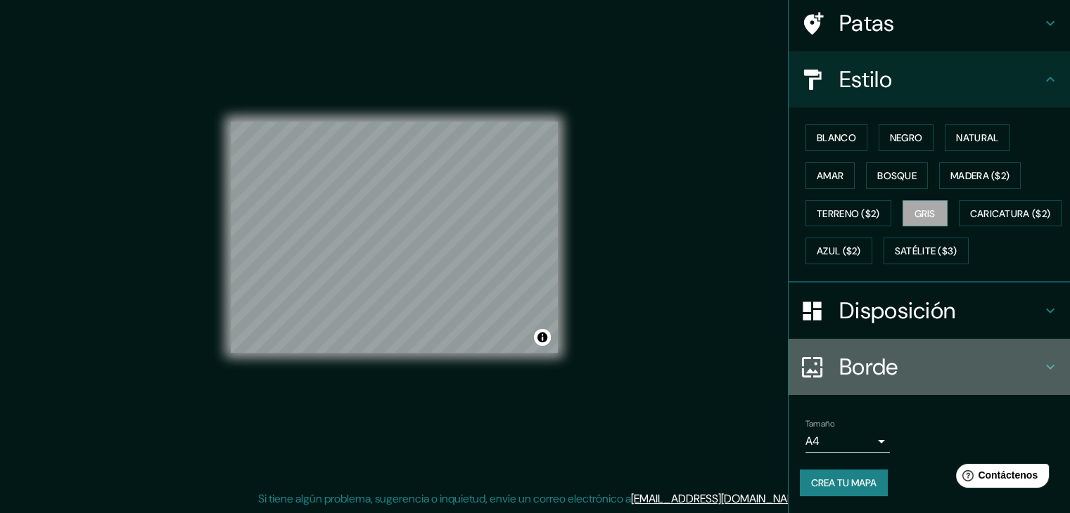
click at [883, 365] on font "Borde" at bounding box center [868, 367] width 59 height 30
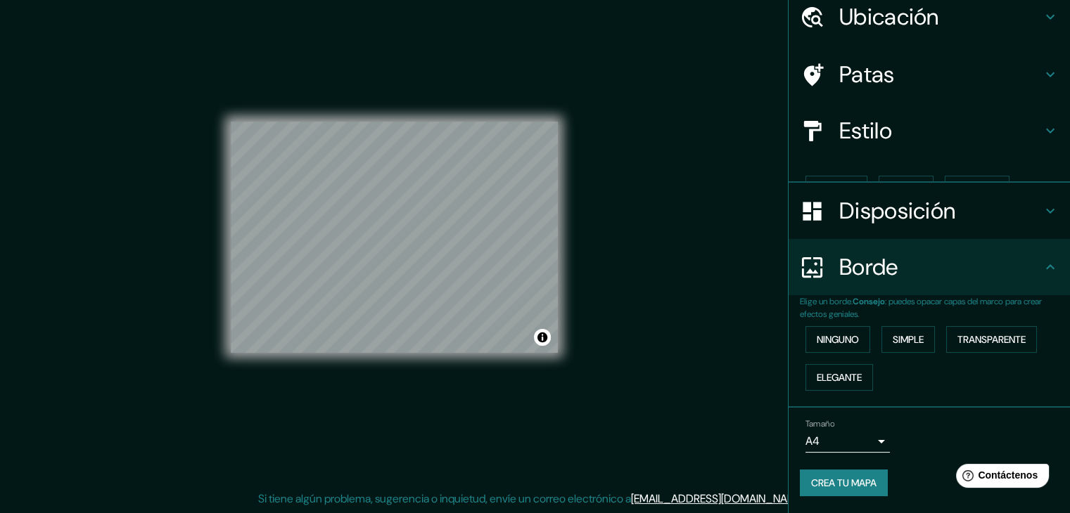
scroll to position [32, 0]
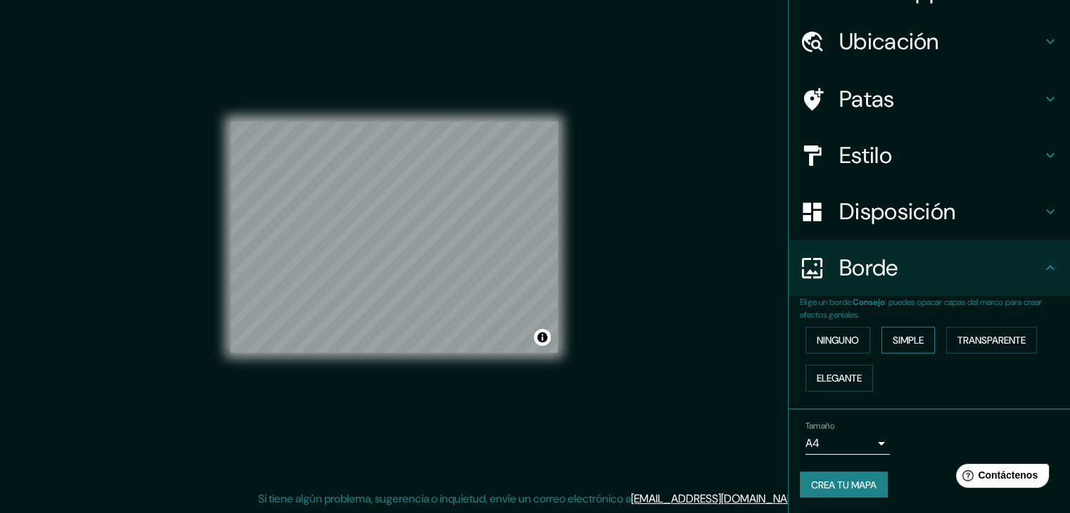
click at [906, 345] on font "Simple" at bounding box center [907, 340] width 31 height 13
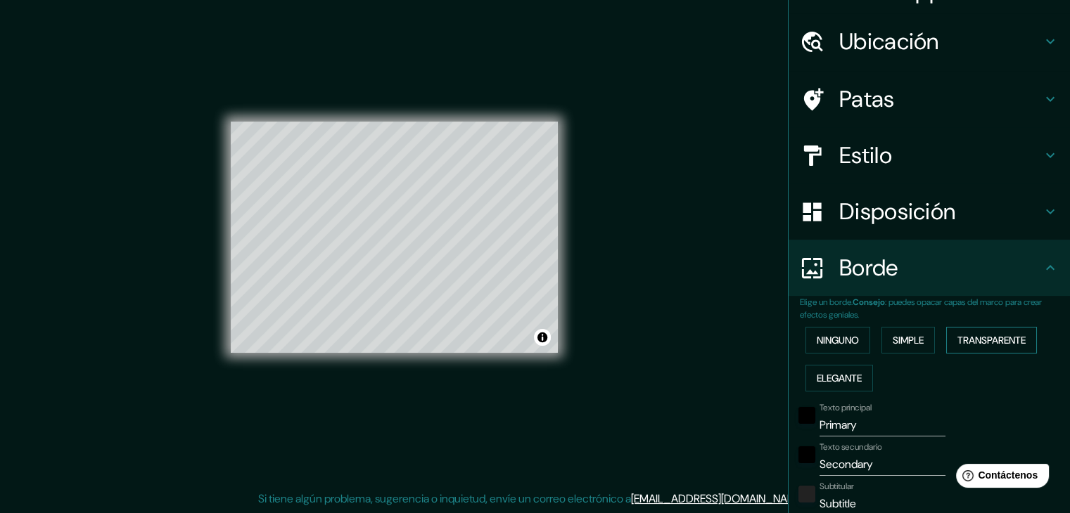
click at [946, 342] on button "Transparente" at bounding box center [991, 340] width 91 height 27
click at [858, 375] on button "Elegante" at bounding box center [839, 378] width 68 height 27
click at [895, 331] on font "Simple" at bounding box center [907, 340] width 31 height 18
click at [435, 299] on div at bounding box center [437, 297] width 11 height 11
click at [439, 299] on div at bounding box center [440, 297] width 11 height 11
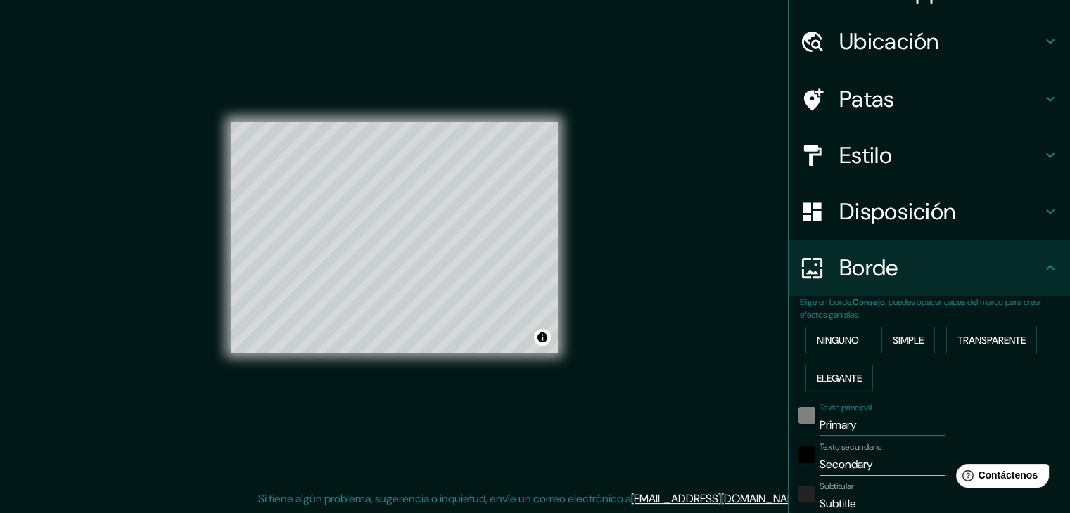
drag, startPoint x: 854, startPoint y: 423, endPoint x: 795, endPoint y: 411, distance: 59.7
click at [795, 411] on div "Texto principal Primary" at bounding box center [909, 420] width 231 height 34
type input "C"
type input "37"
type input "CA"
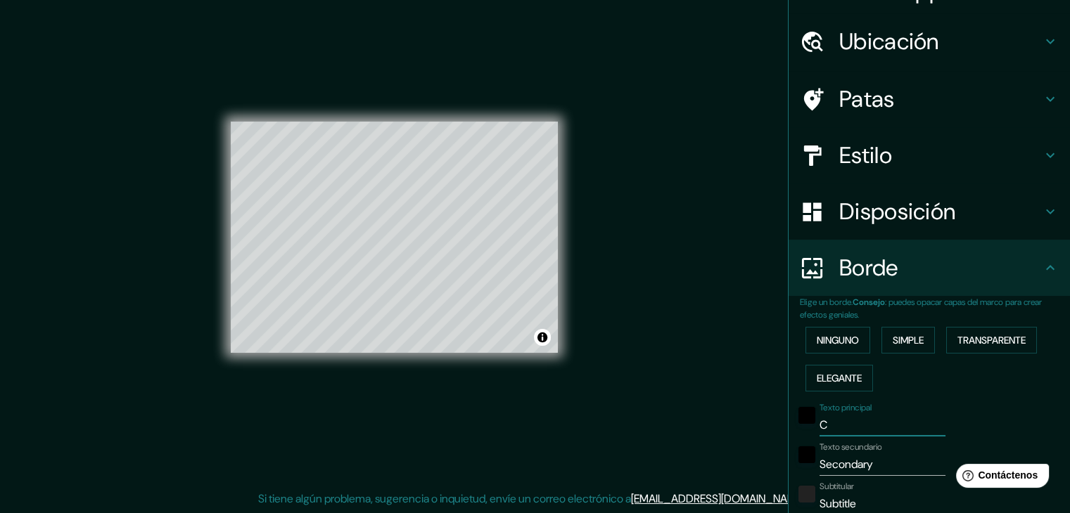
type input "37"
type input "CAJ"
type input "37"
type input "CAJA"
type input "37"
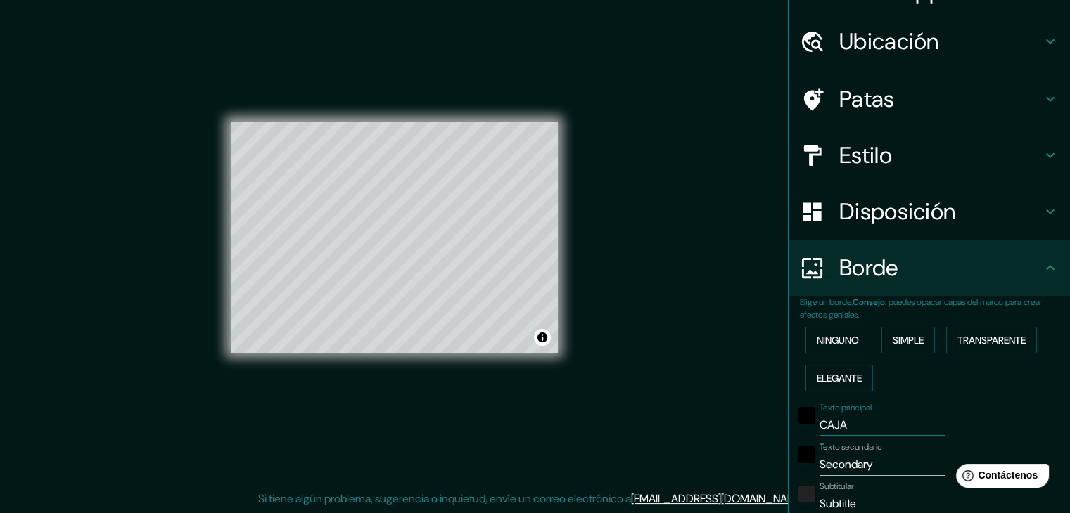
type input "CAJAM"
type input "37"
type input "CAJA"
type input "37"
type input "CAJ"
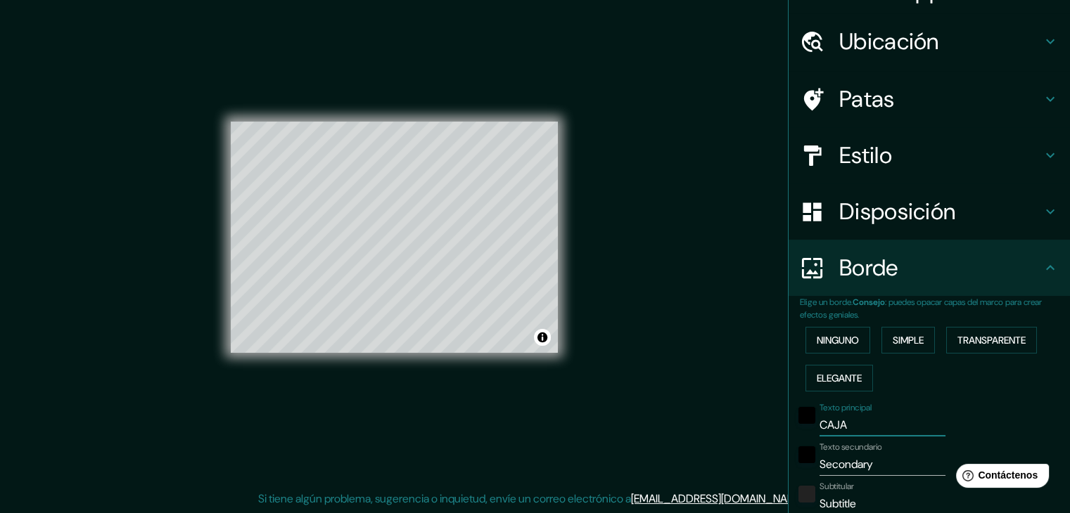
type input "37"
type input "CA"
type input "37"
type input "C"
type input "37"
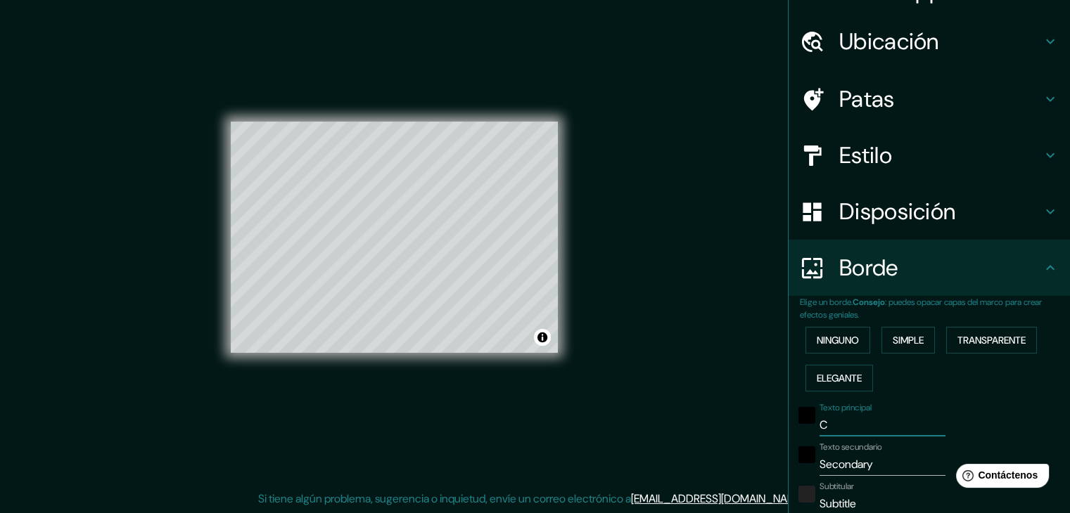
type input "37"
type input "P"
type input "37"
type input "PA"
type input "37"
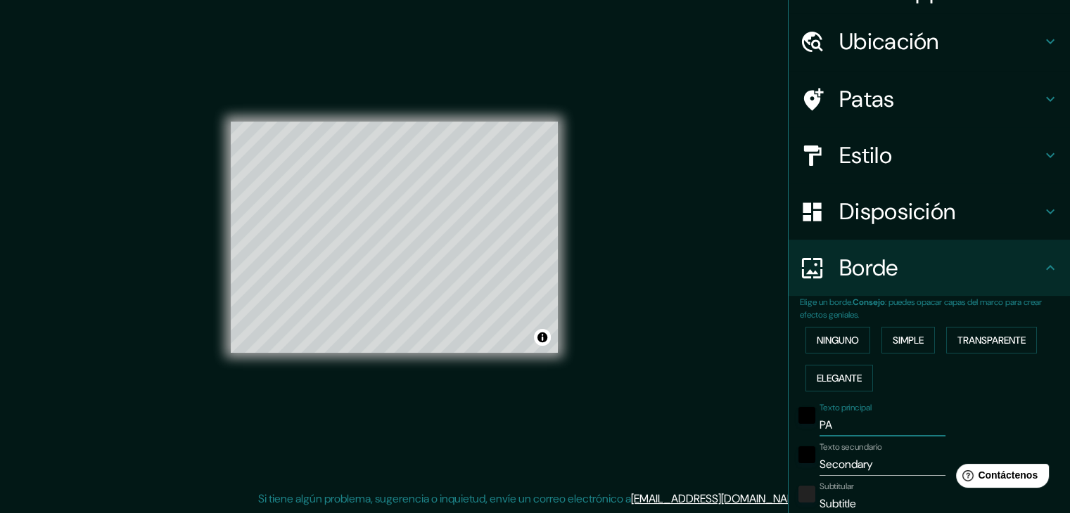
type input "PAS"
type input "37"
type input "PASA"
type input "37"
type input "PASAJ"
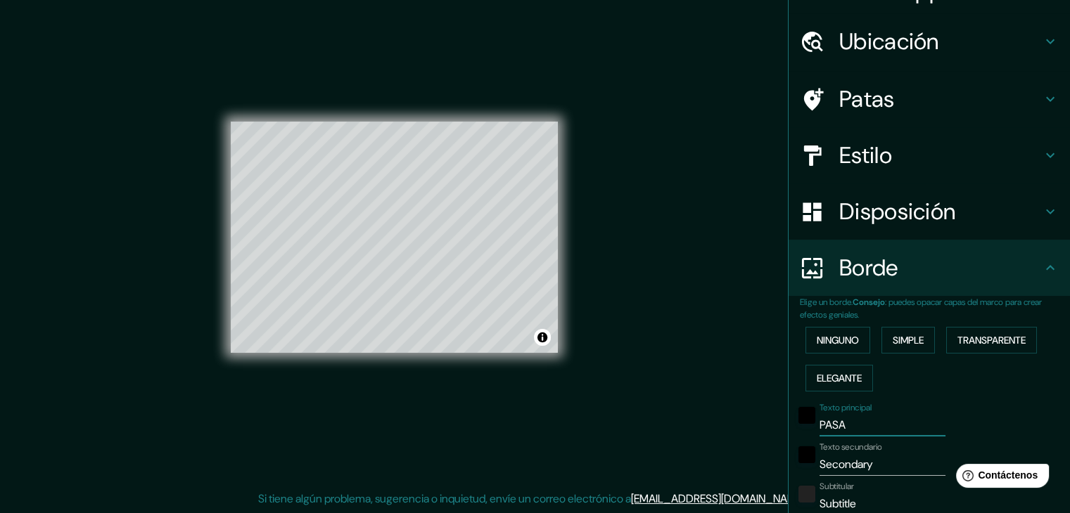
type input "37"
type input "PASAJE"
type input "37"
type input "PASAJE"
type input "37"
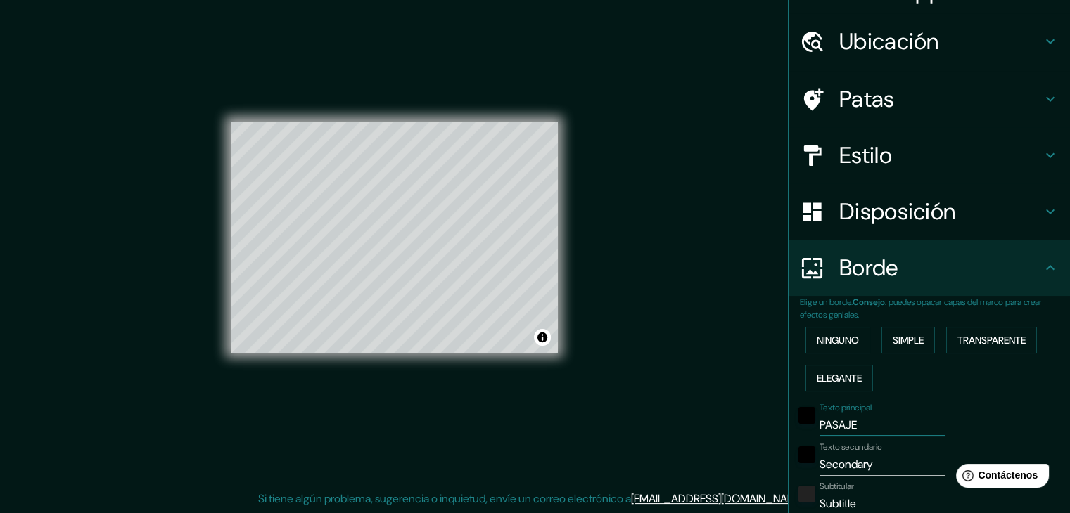
type input "PASAJE V"
type input "37"
type input "PASAJE VE"
type input "37"
type input "PASAJE VEN"
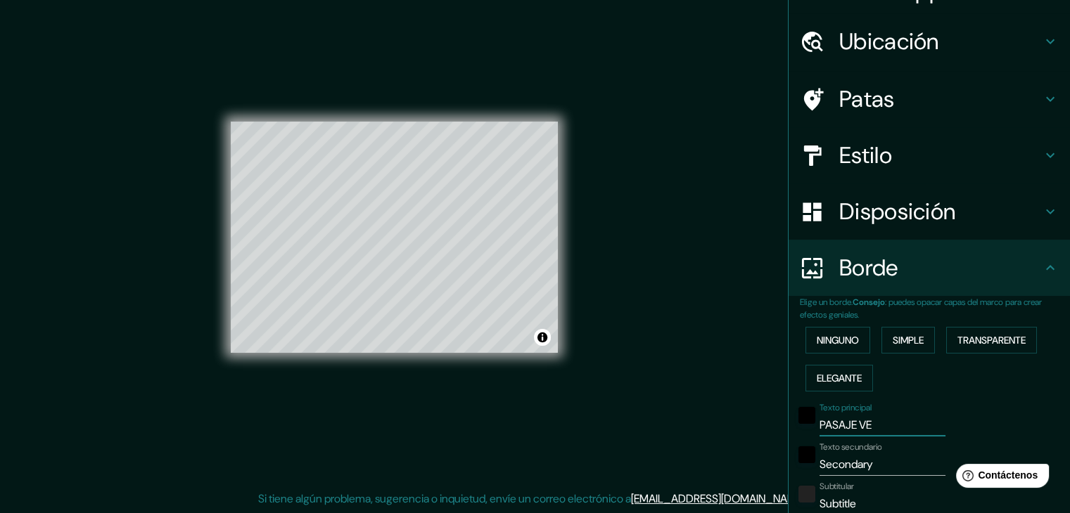
type input "37"
type input "PASAJE VENE"
type input "37"
type input "PASAJE VENEC"
type input "37"
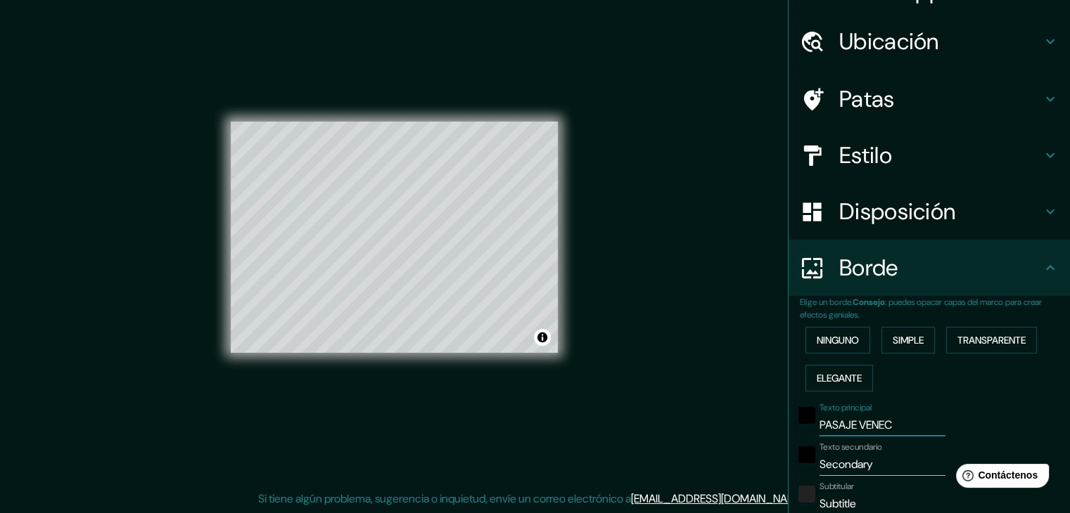
type input "PASAJE VENECI"
type input "37"
click at [844, 425] on input "PASAJE VENECI" at bounding box center [882, 425] width 126 height 23
type input "PASAJ VENECI"
type input "37"
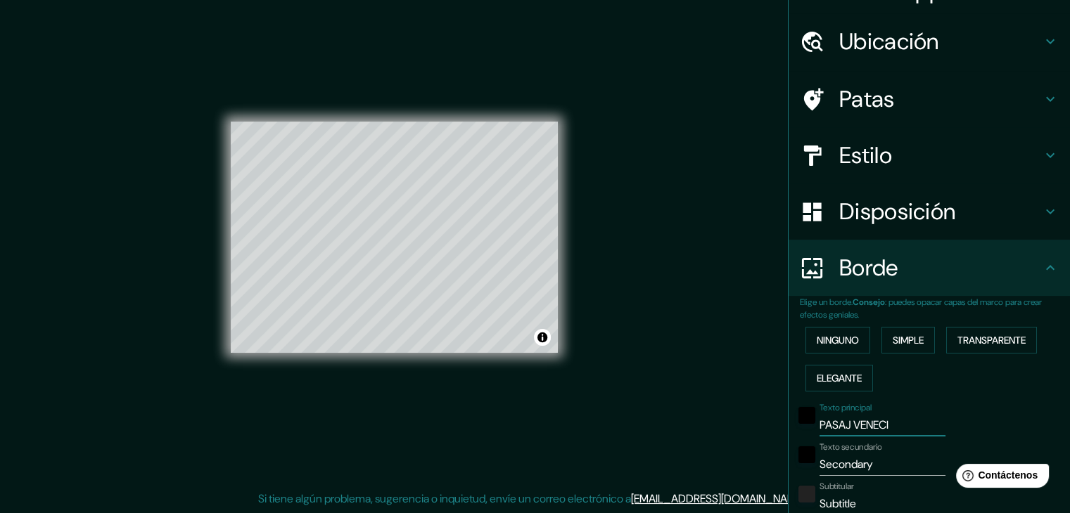
type input "PASAJ [GEOGRAPHIC_DATA]"
type input "37"
drag, startPoint x: 893, startPoint y: 427, endPoint x: 750, endPoint y: 427, distance: 143.5
click at [746, 424] on div "Mappin Ubicación Cajamarca, [GEOGRAPHIC_DATA][PERSON_NAME], [GEOGRAPHIC_DATA] P…" at bounding box center [535, 249] width 1070 height 530
type input "C"
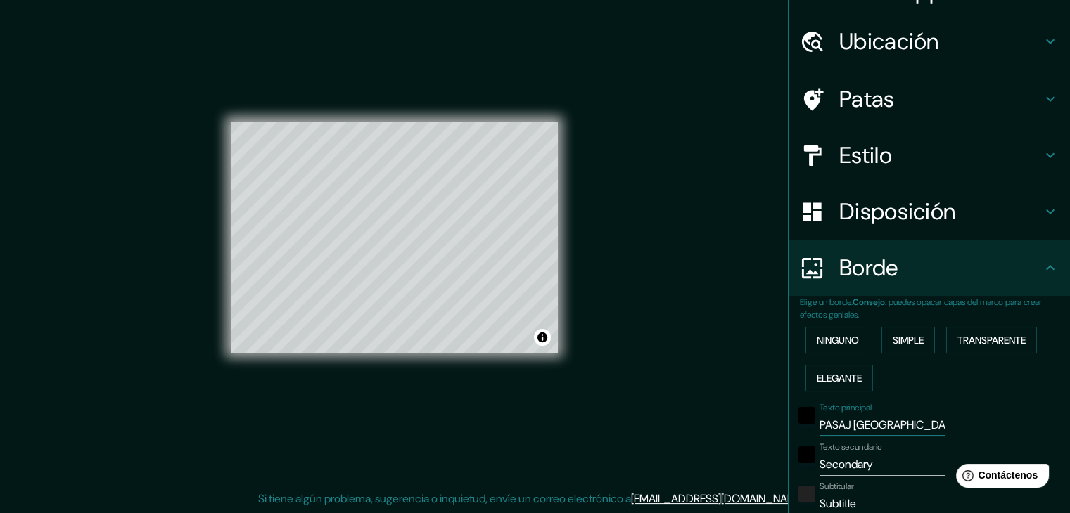
type input "37"
type input "CA"
type input "37"
type input "CAJ"
type input "37"
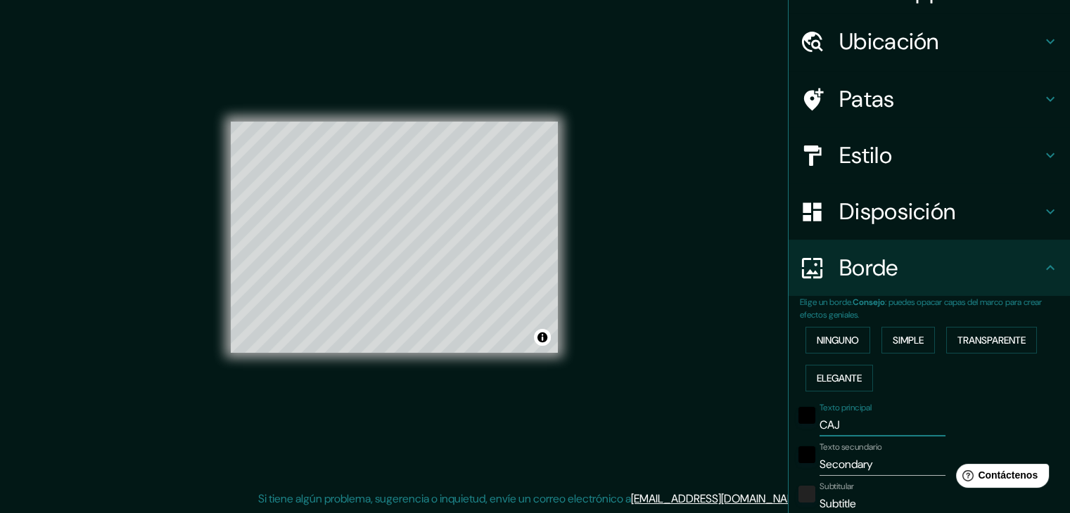
type input "CAJA"
type input "37"
type input "CAJAM"
type input "37"
type input "CAJAMA"
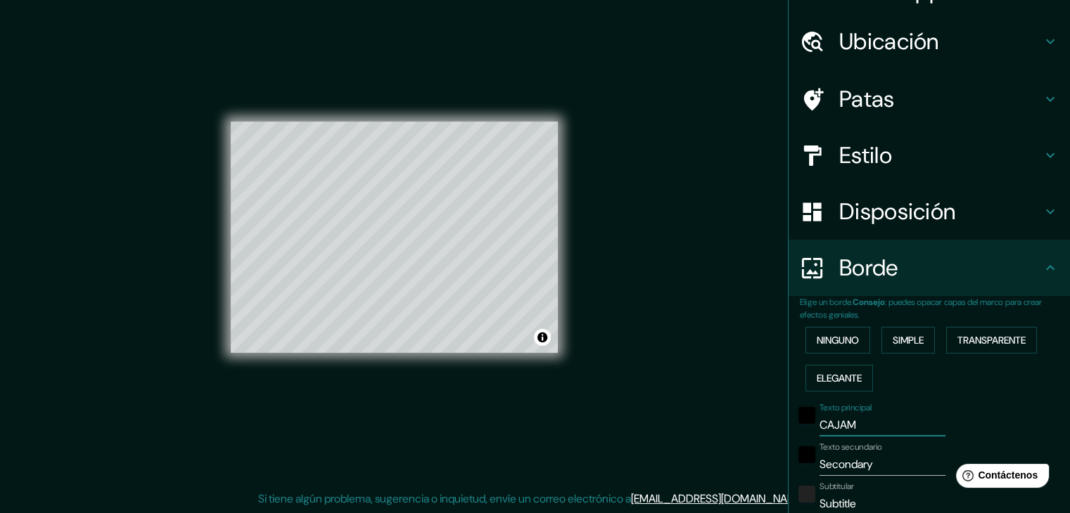
type input "37"
type input "CAJAMAR"
type input "37"
type input "CAJAMARC"
type input "37"
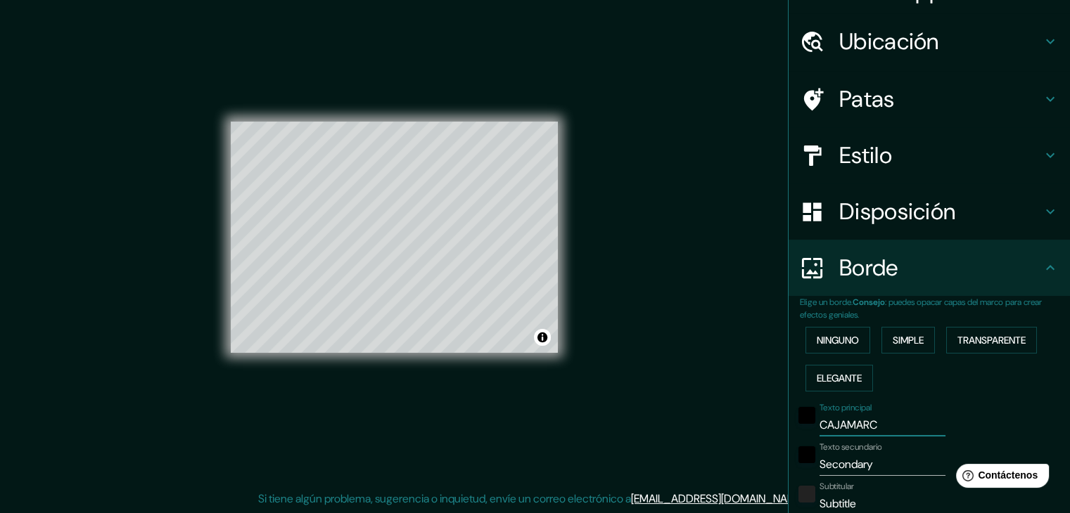
type input "[GEOGRAPHIC_DATA]"
type input "37"
type input "[GEOGRAPHIC_DATA]"
drag, startPoint x: 869, startPoint y: 468, endPoint x: 790, endPoint y: 459, distance: 79.3
click at [794, 459] on div "Texto secundario Secondary" at bounding box center [909, 459] width 231 height 34
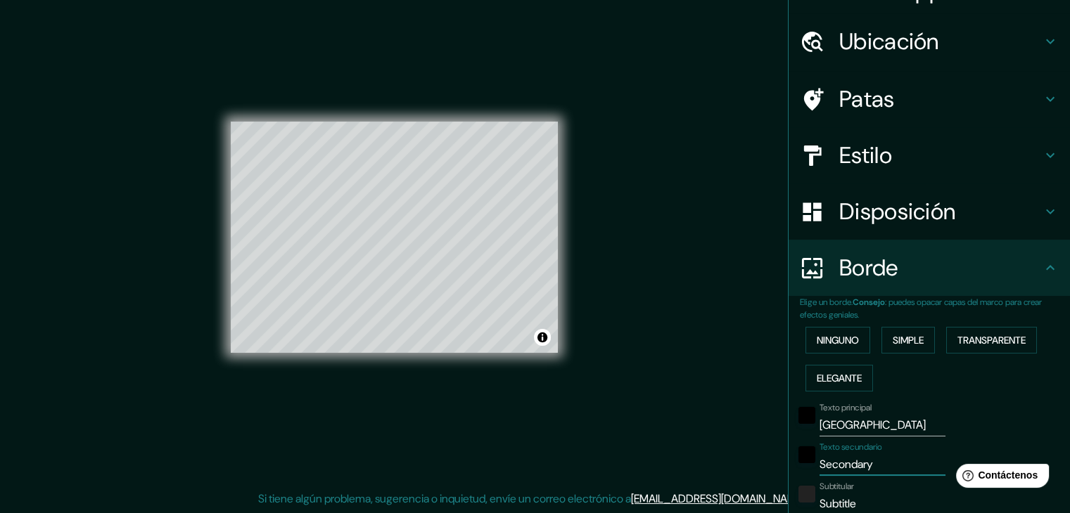
type input "P"
type input "37"
type input "PA"
type input "37"
type input "PAS"
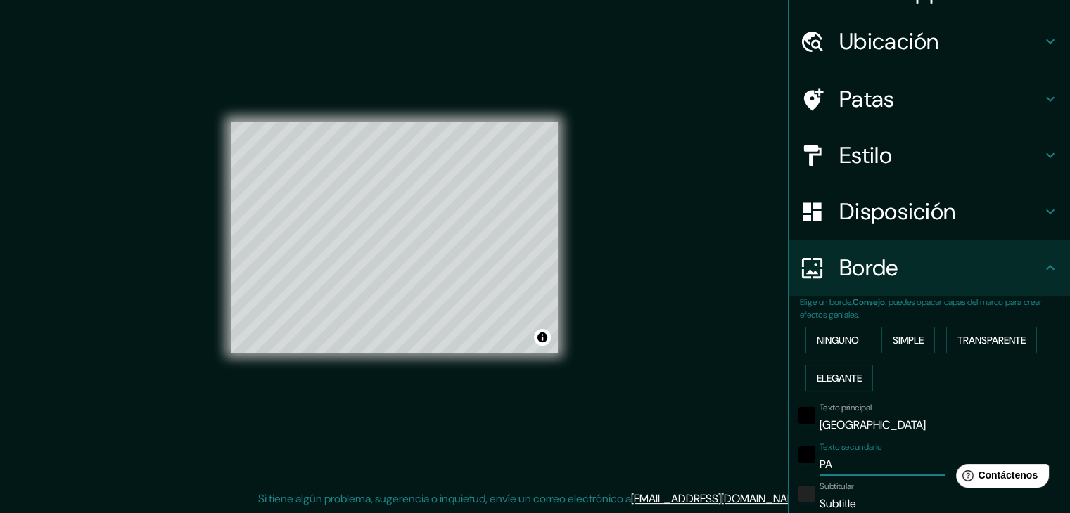
type input "37"
type input "PASA"
type input "37"
type input "PASAJ"
type input "37"
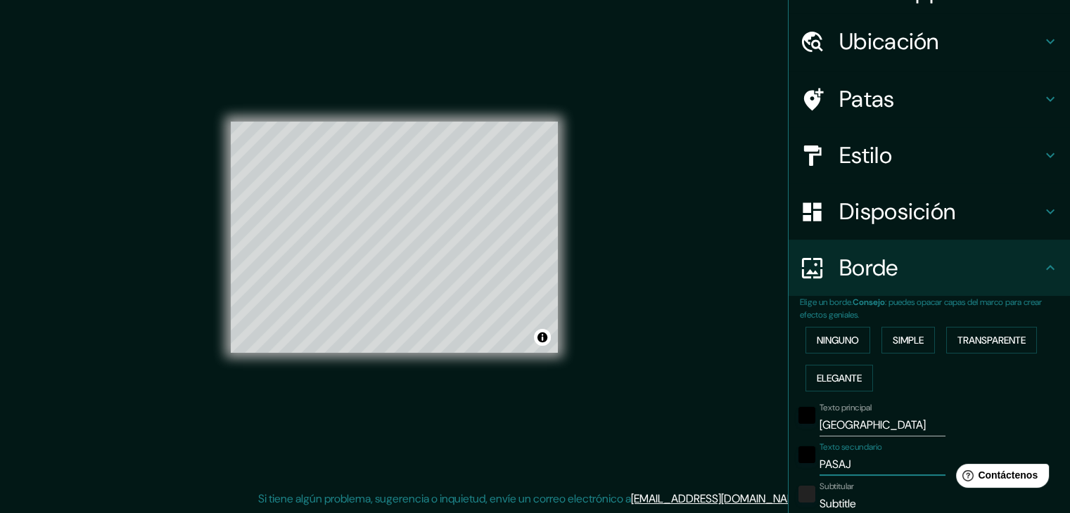
type input "PASAJE"
type input "37"
type input "PASAJE"
type input "37"
type input "PASAJE V"
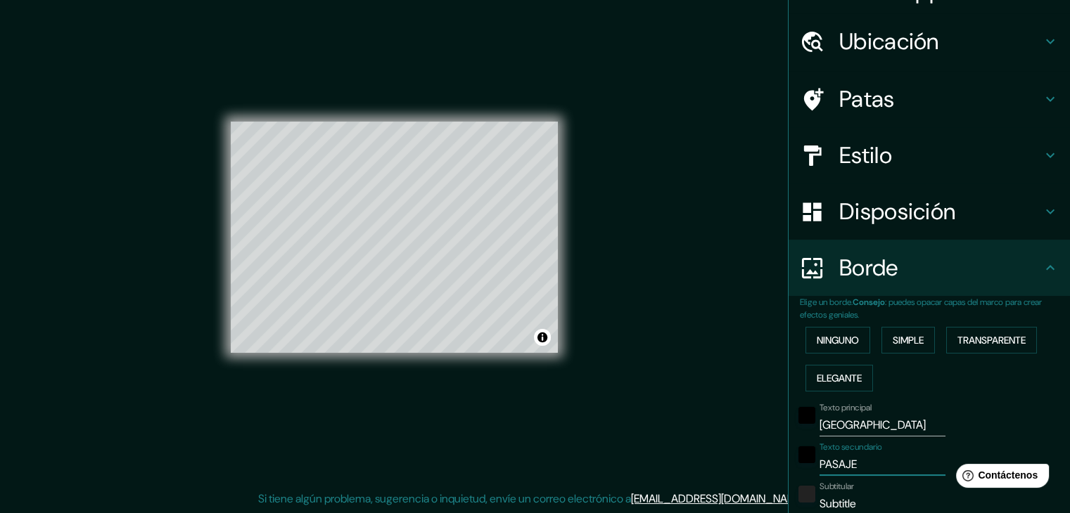
type input "37"
type input "PASAJE VE"
type input "37"
type input "PASAJE VEN"
type input "37"
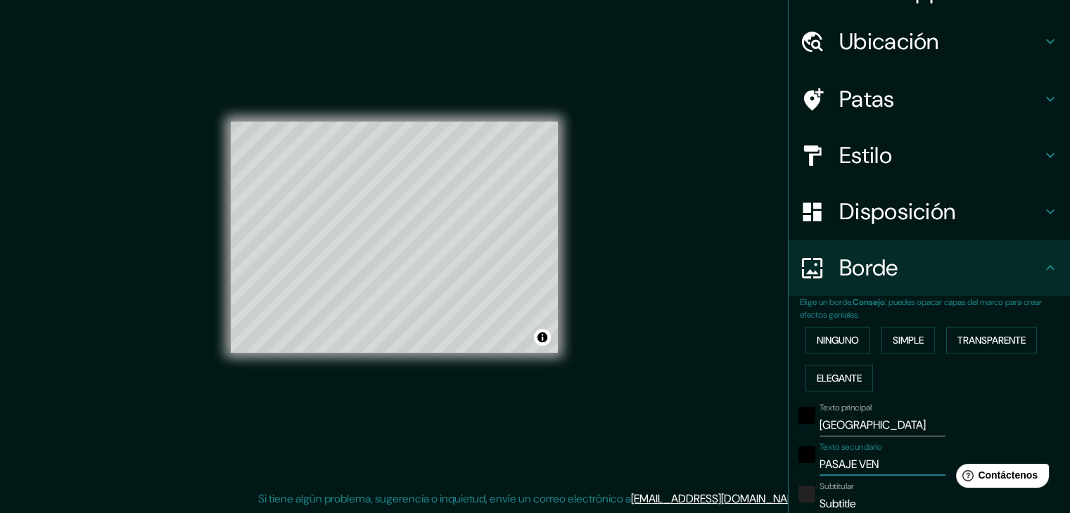
type input "PASAJE VENE"
type input "37"
type input "PASAJE VENES"
type input "37"
type input "PASAJE VENESI"
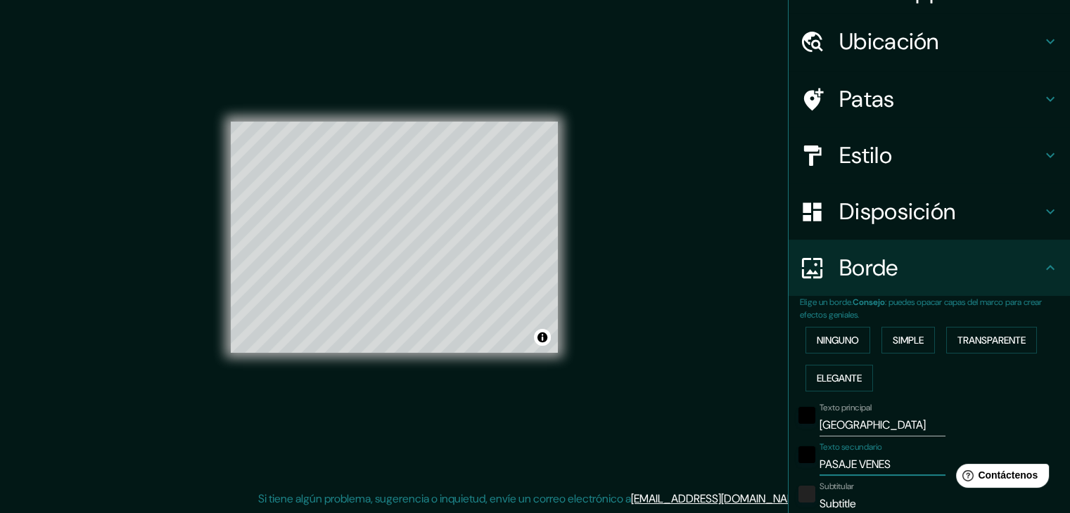
type input "37"
type input "PASAJE [PERSON_NAME]"
type input "37"
type input "PASAJE VENESI"
type input "37"
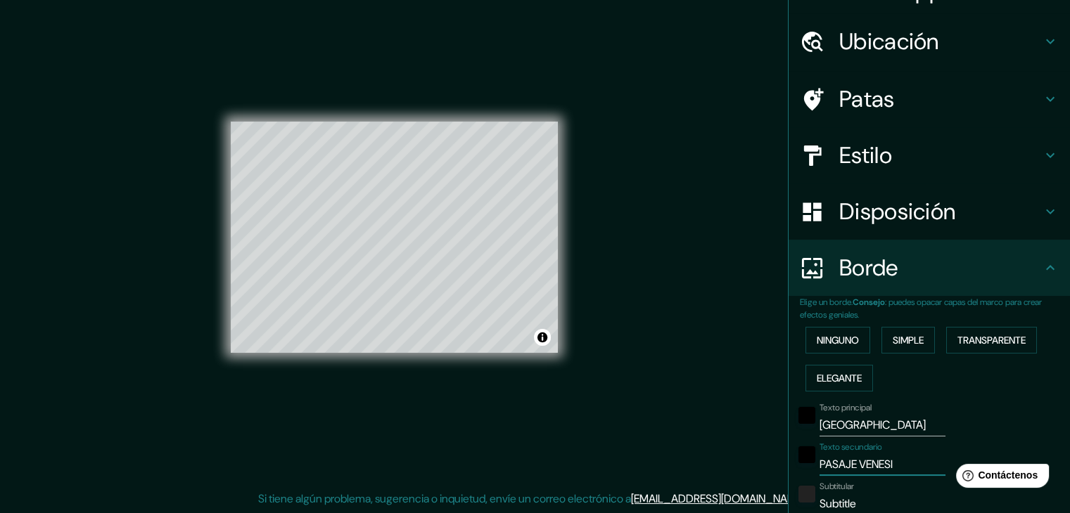
type input "PASAJE VENES"
type input "37"
type input "PASAJE VENE"
type input "37"
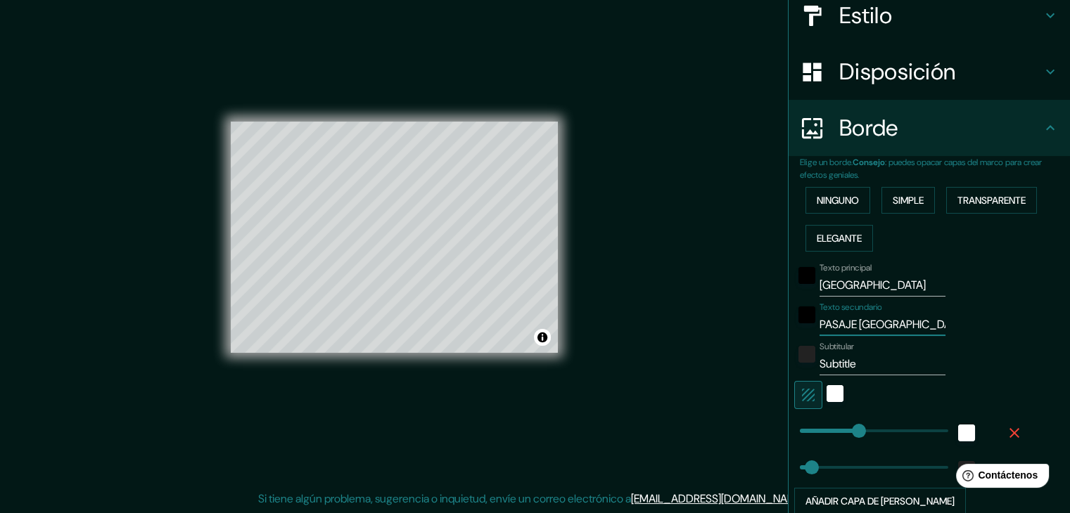
scroll to position [172, 0]
drag, startPoint x: 849, startPoint y: 363, endPoint x: 787, endPoint y: 371, distance: 63.2
click at [794, 371] on div "Subtitular Subtitle" at bounding box center [909, 358] width 231 height 34
click at [830, 347] on div "Subtitular" at bounding box center [882, 358] width 126 height 34
click at [859, 366] on input "Subtitular" at bounding box center [882, 363] width 126 height 23
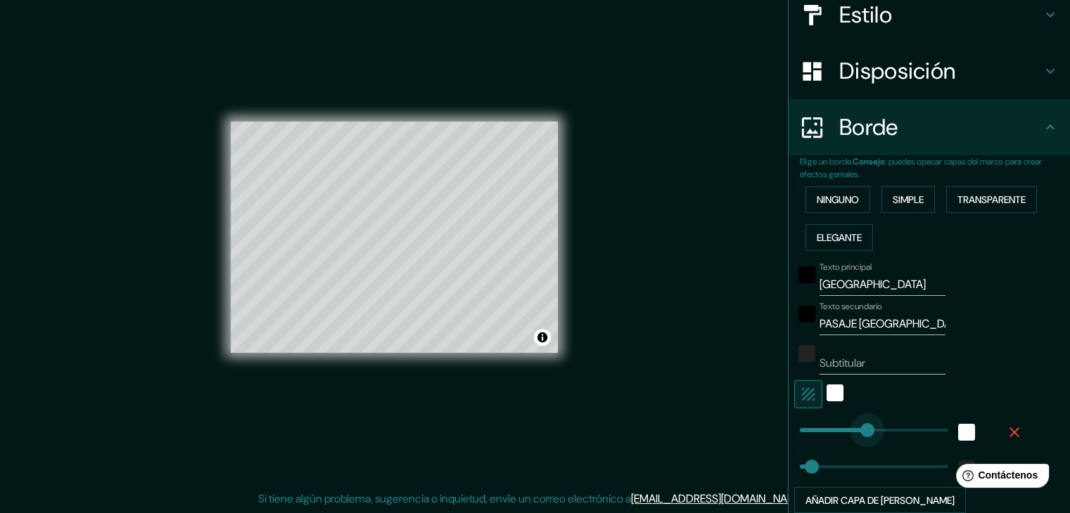
drag, startPoint x: 849, startPoint y: 421, endPoint x: 857, endPoint y: 427, distance: 10.0
click at [959, 330] on div "Texto secundario PASAJE [GEOGRAPHIC_DATA]" at bounding box center [909, 319] width 231 height 34
click at [825, 191] on font "Ninguno" at bounding box center [837, 200] width 42 height 18
